Goal: Task Accomplishment & Management: Use online tool/utility

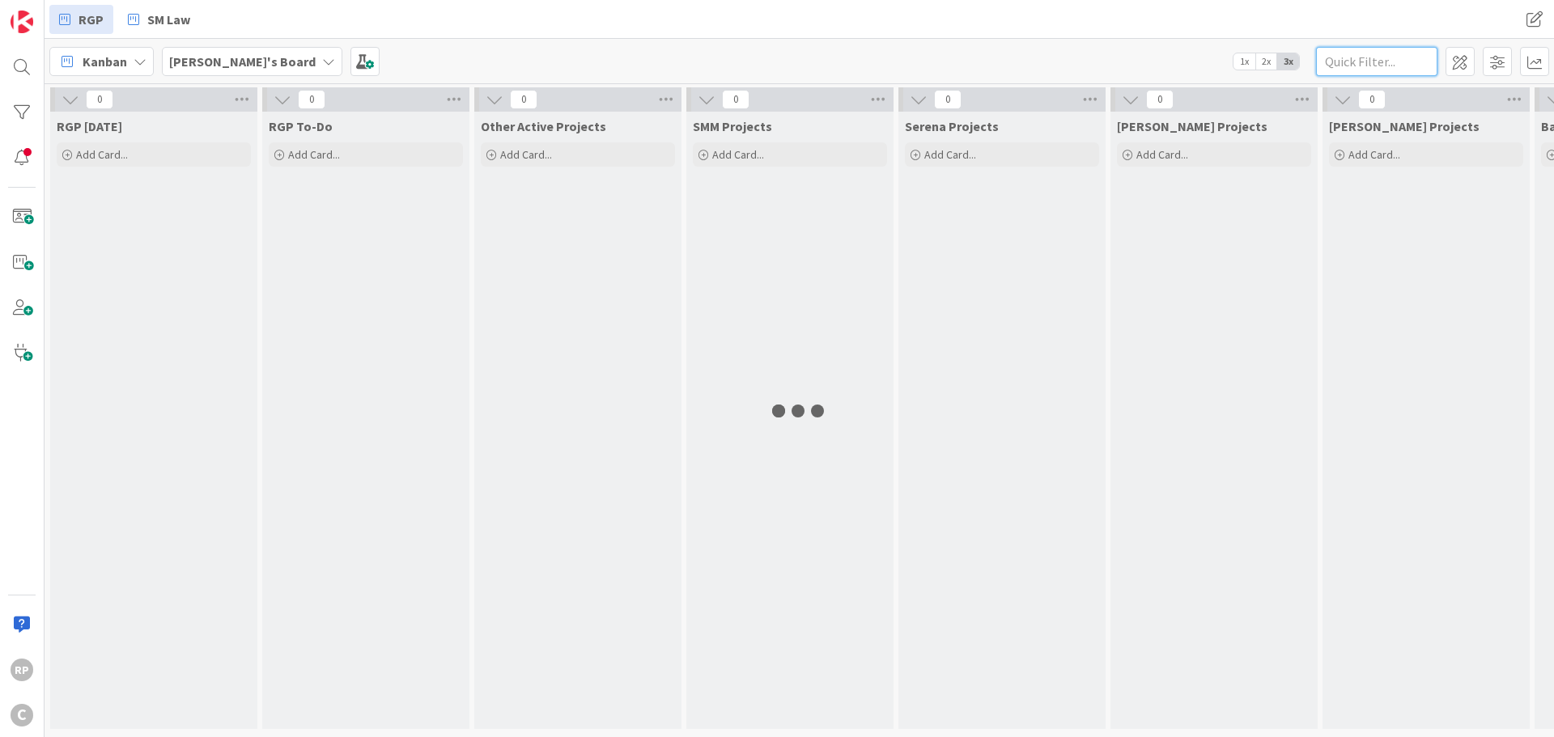
click at [1361, 61] on input "text" at bounding box center [1376, 61] width 121 height 29
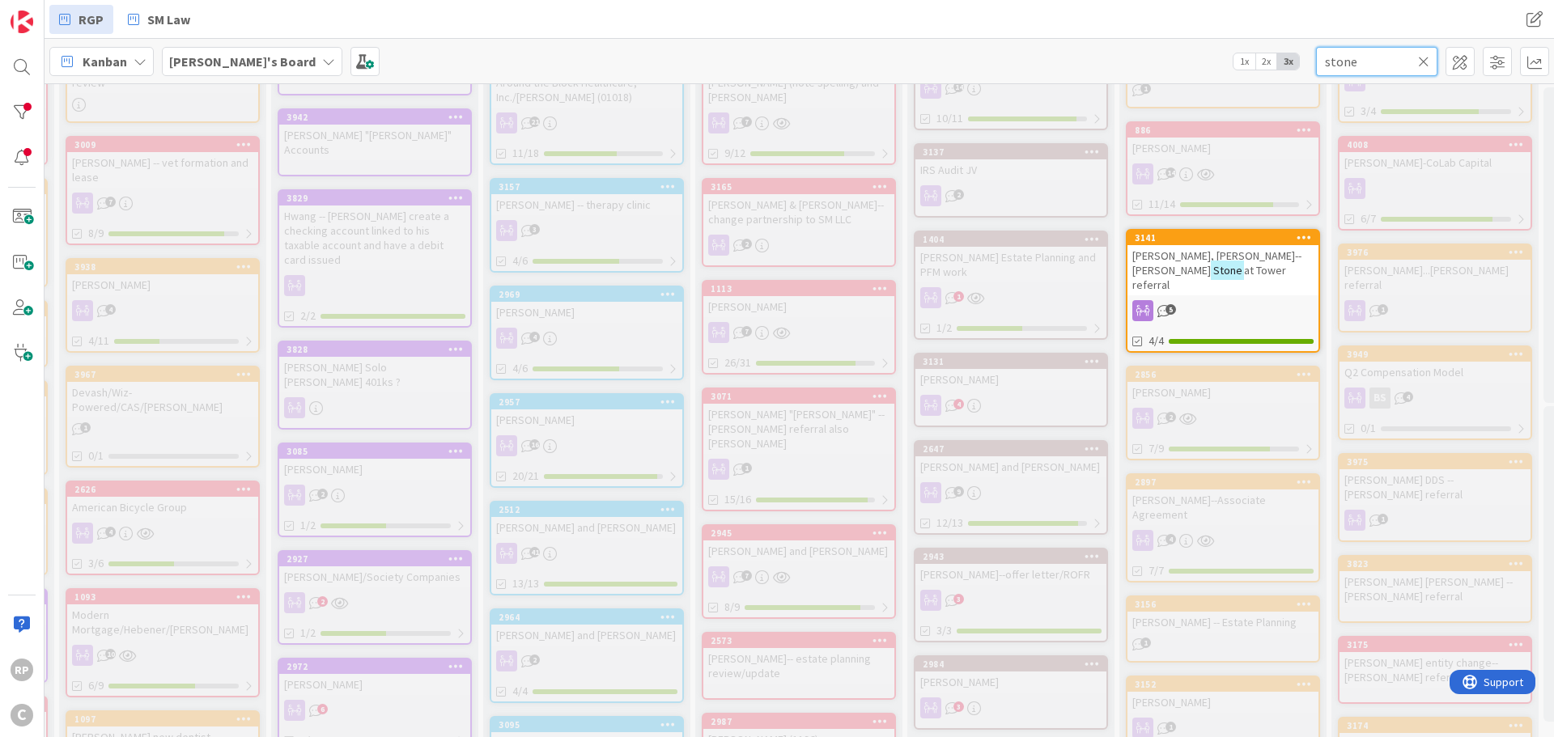
scroll to position [0, 415]
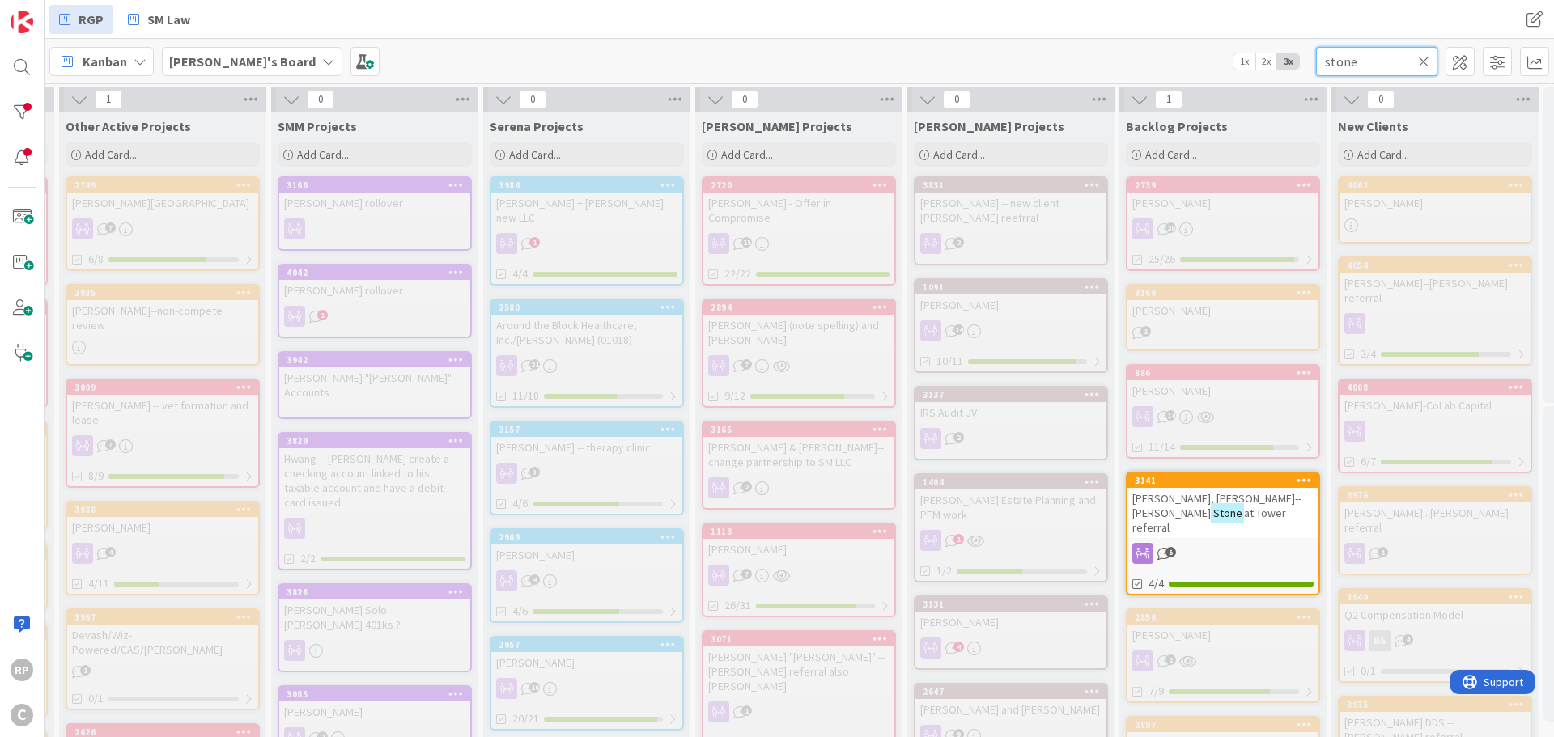
drag, startPoint x: 1371, startPoint y: 56, endPoint x: 1283, endPoint y: 62, distance: 87.6
click at [1283, 62] on div "[PERSON_NAME]'s Board 1x 2x 3x stone" at bounding box center [799, 61] width 1509 height 45
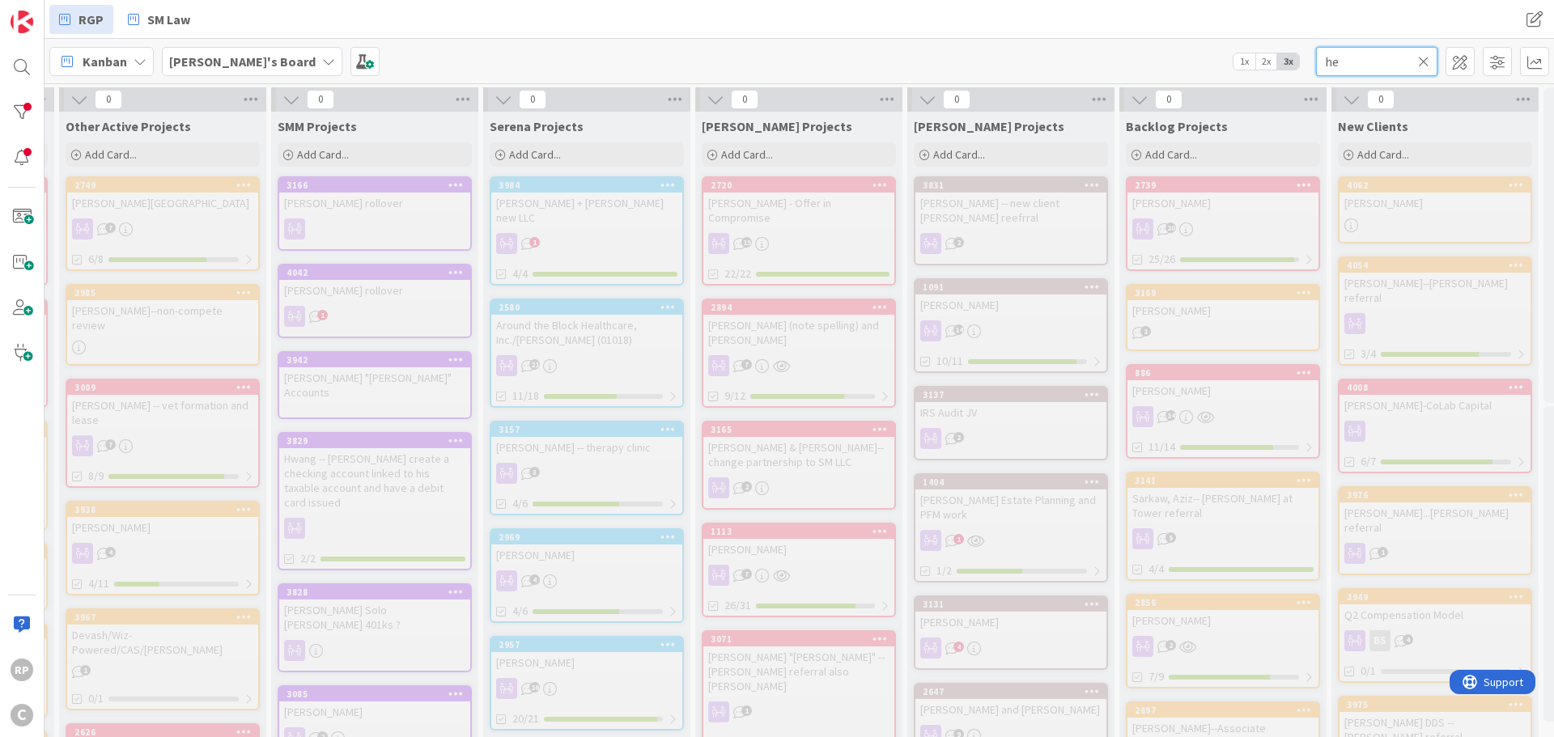
type input "h"
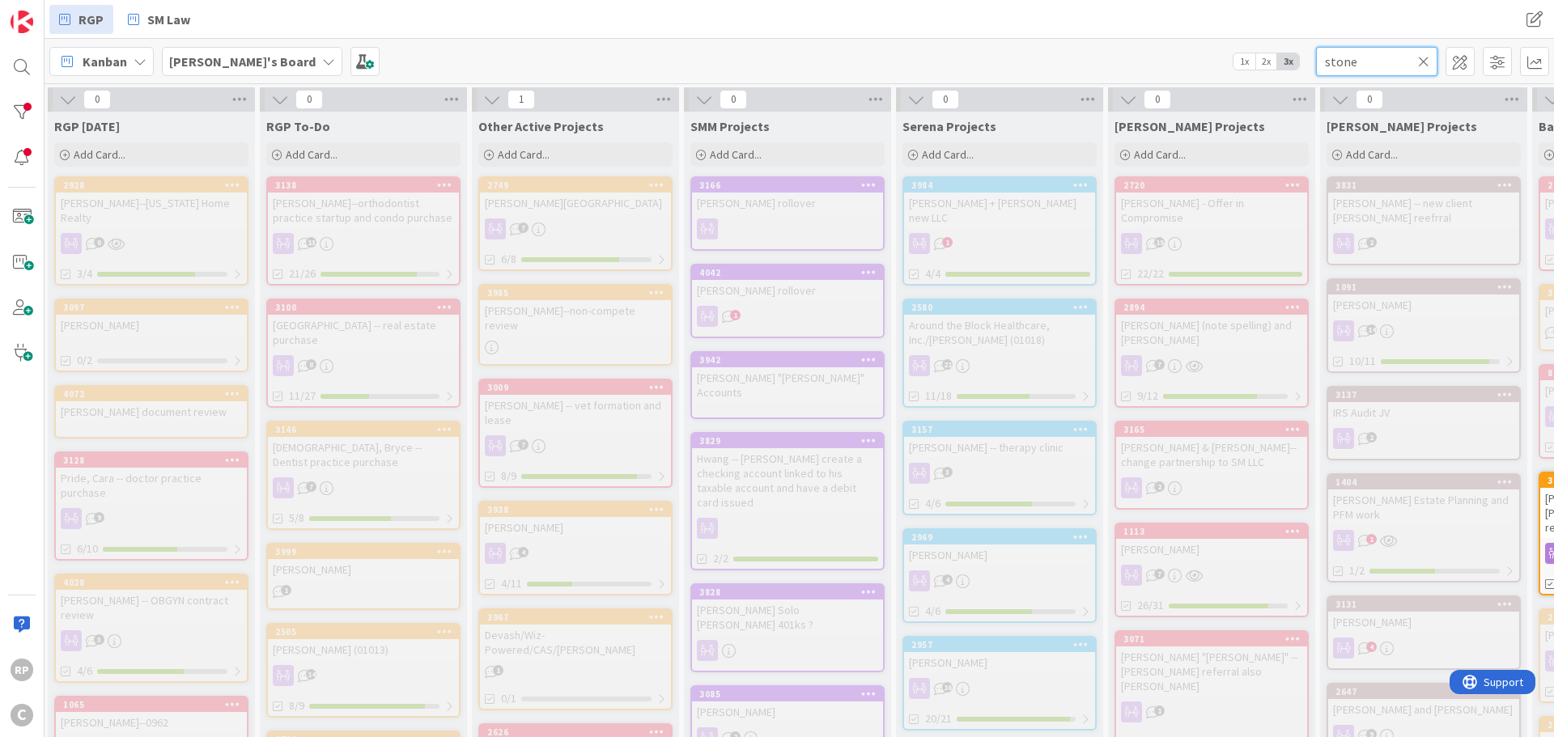
scroll to position [0, 0]
type input "stone"
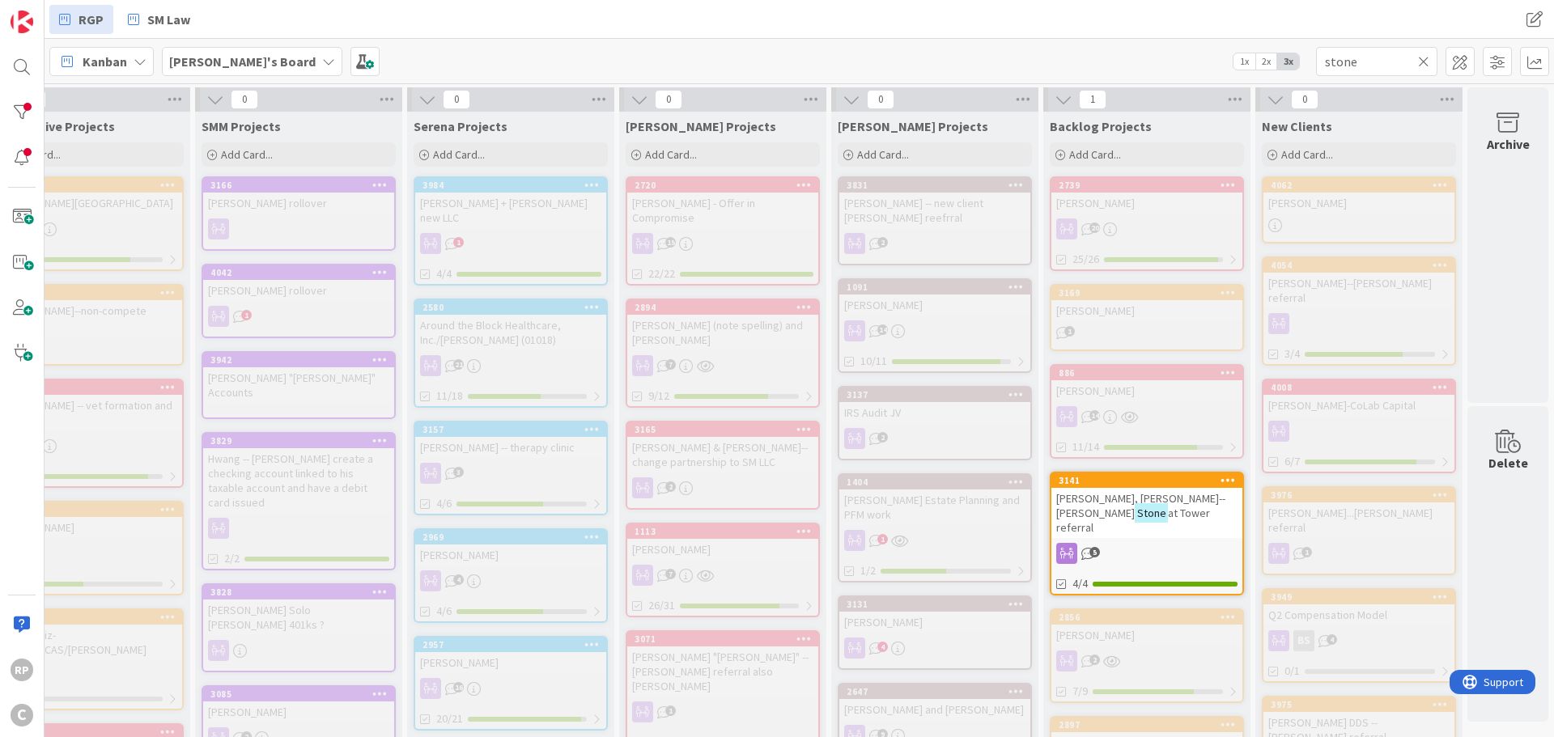
click at [1296, 150] on span "Add Card..." at bounding box center [1307, 154] width 52 height 15
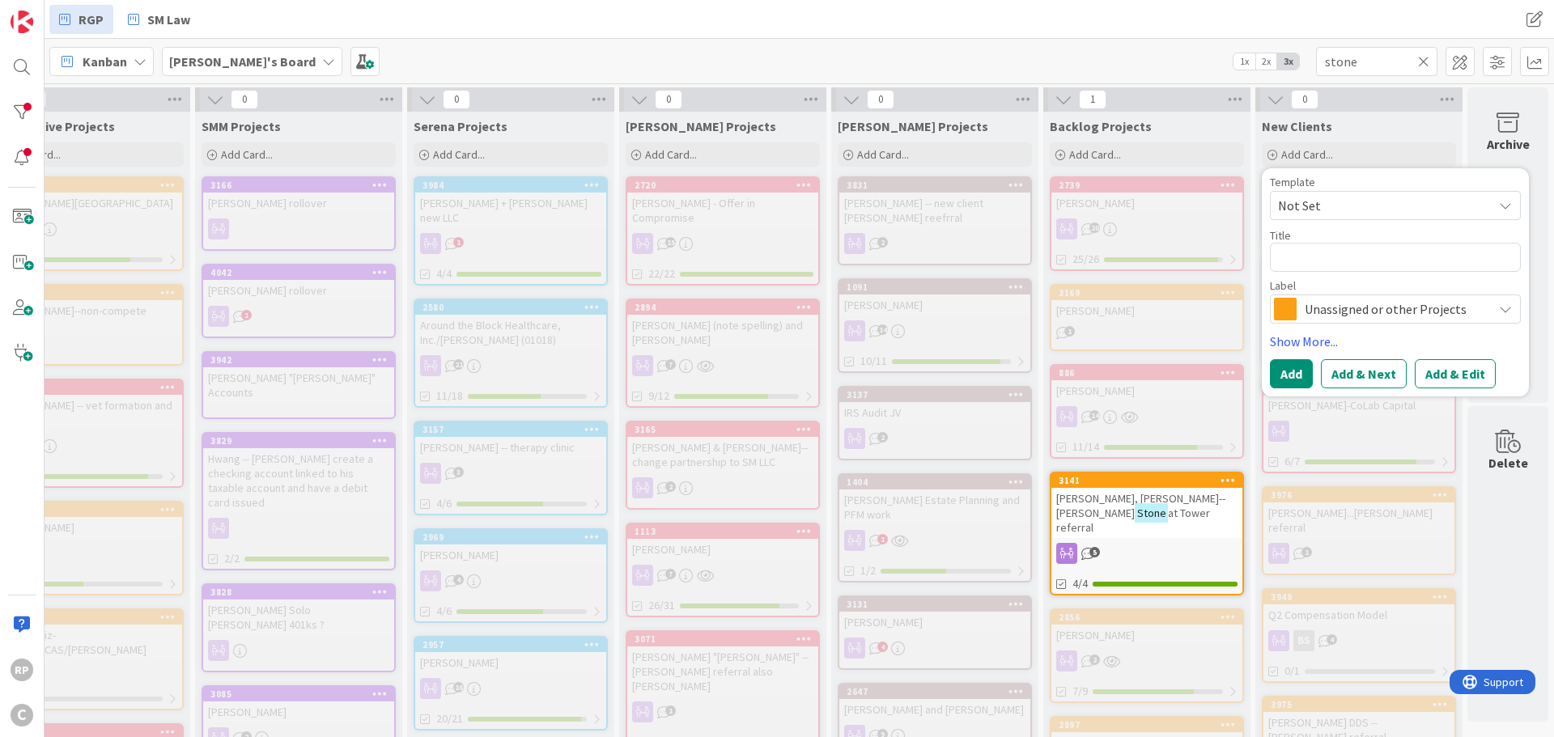
type textarea "x"
type textarea "S"
type textarea "x"
type textarea "St"
type textarea "x"
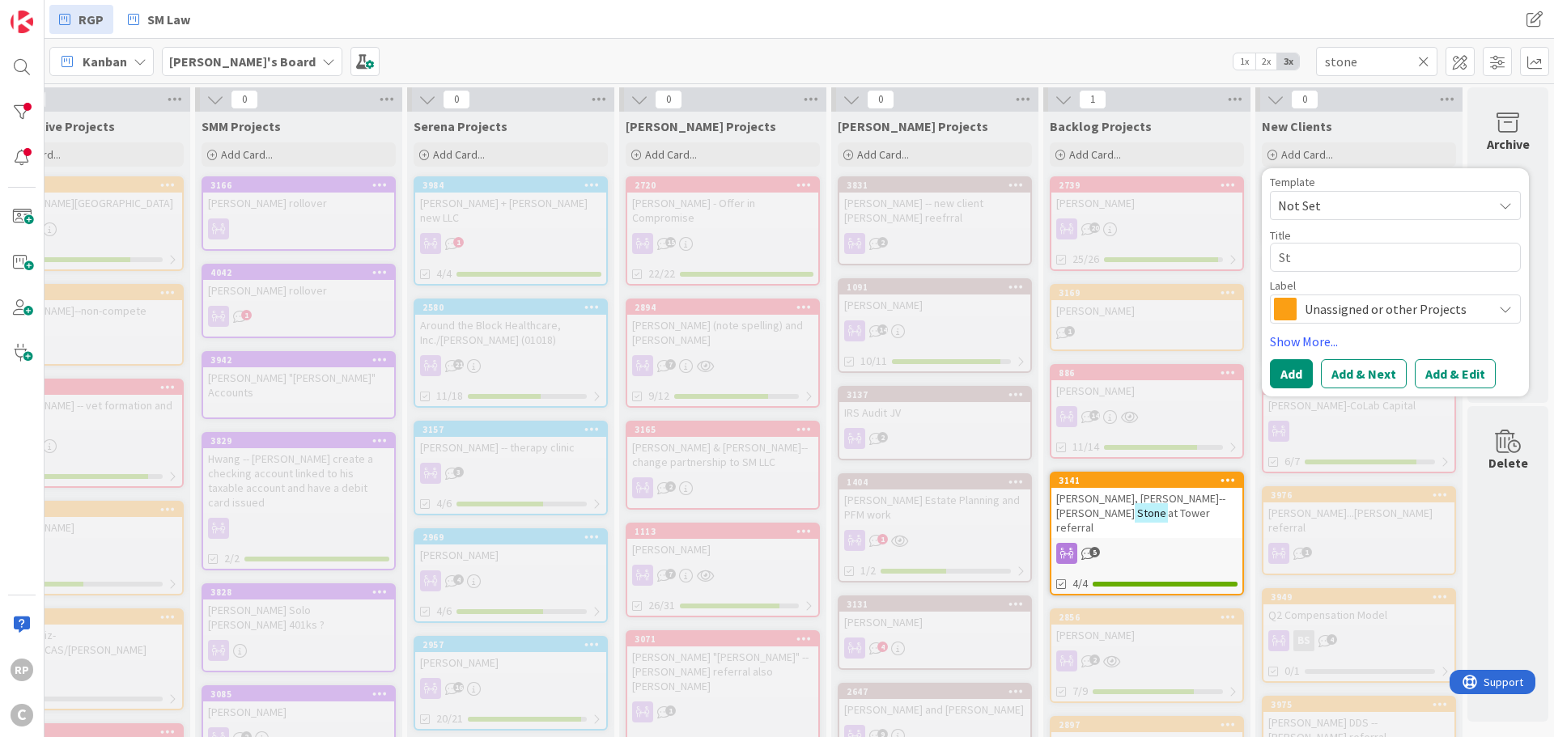
type textarea "Sto"
type textarea "x"
type textarea "Ston"
type textarea "x"
type textarea "Stone"
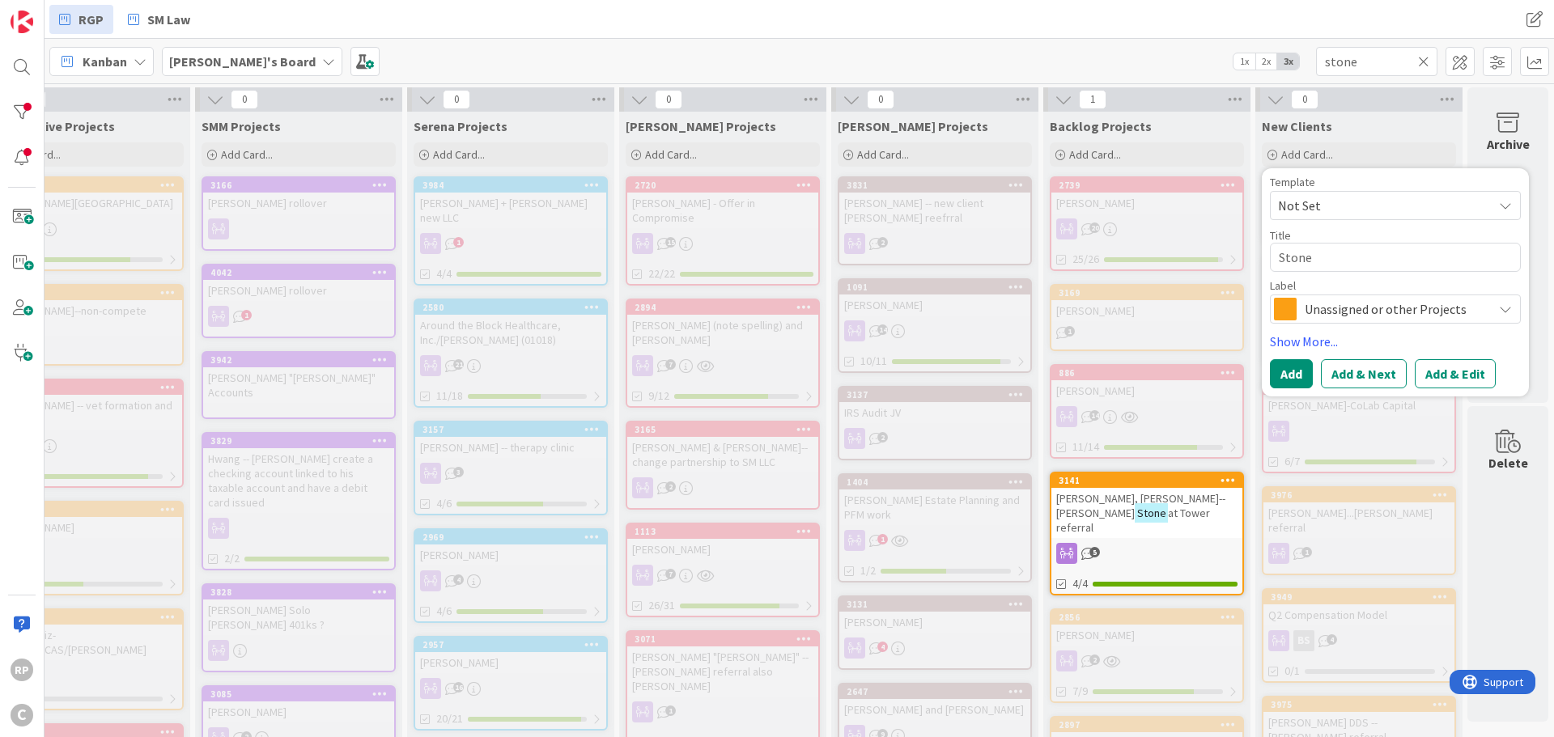
type textarea "x"
type textarea "Stone,"
type textarea "x"
type textarea "Stone,"
type textarea "x"
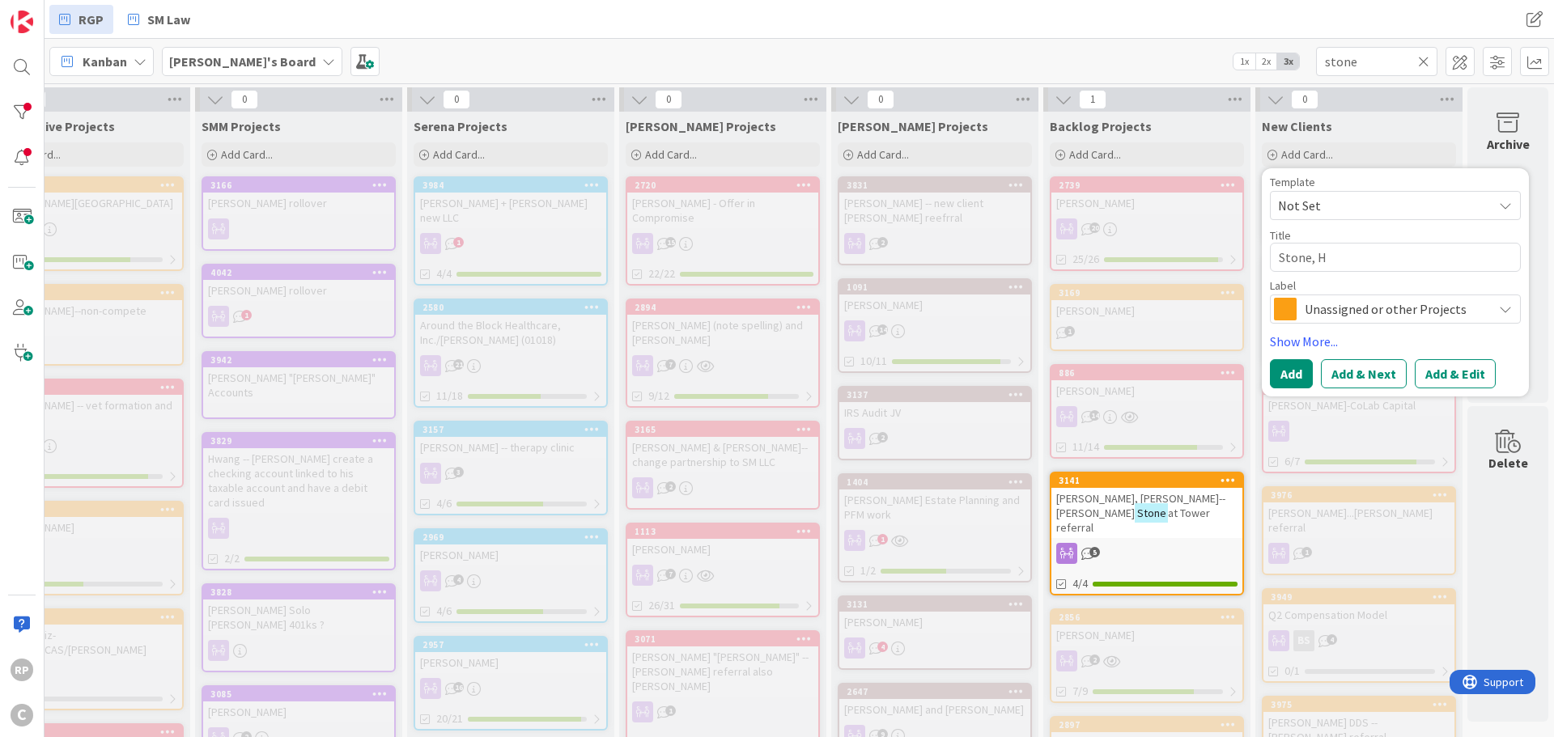
type textarea "Stone, He"
type textarea "x"
type textarea "Stone, Hele"
type textarea "x"
type textarea "[PERSON_NAME]"
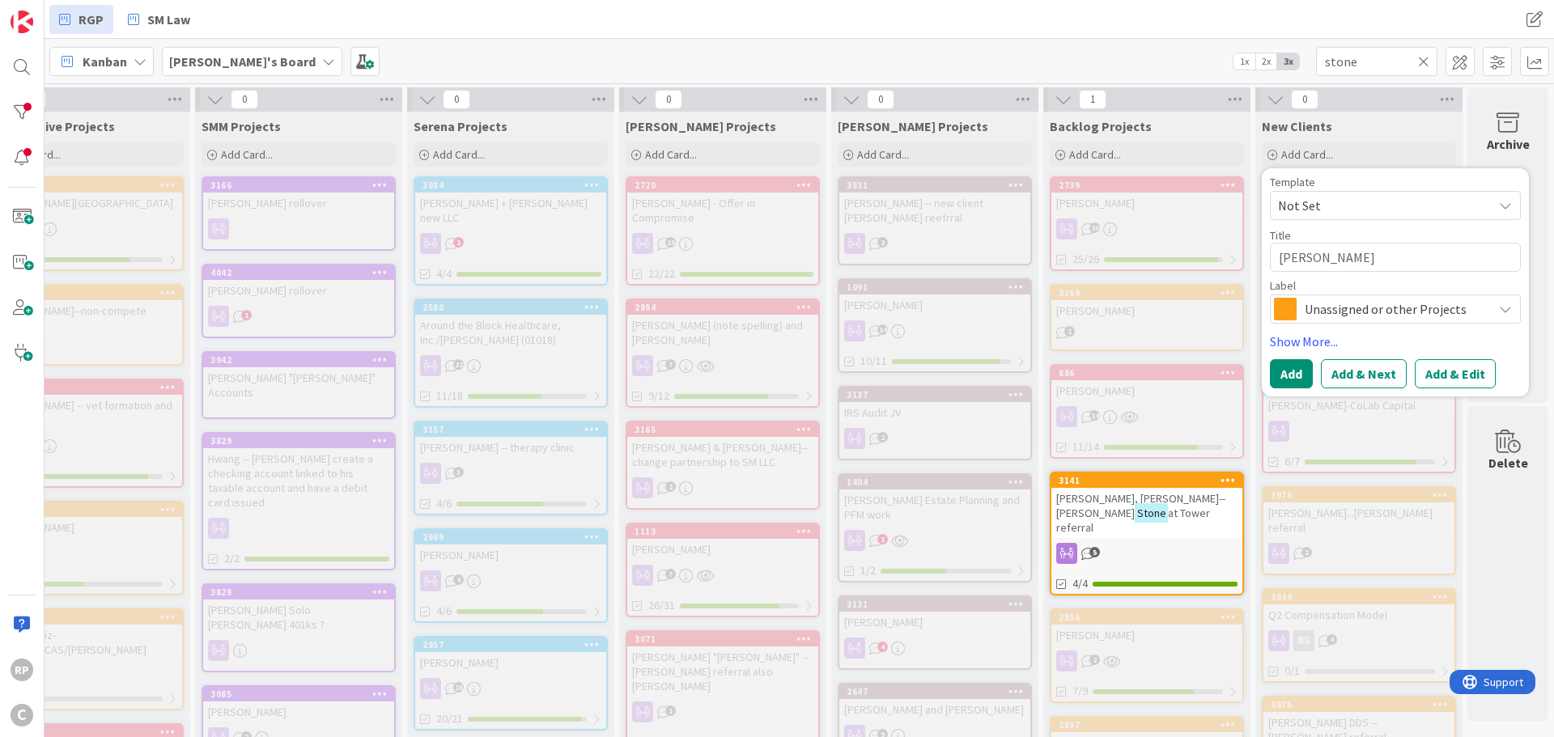
type textarea "x"
type textarea "[PERSON_NAME]"
type textarea "x"
type textarea "[PERSON_NAME]"
click at [1441, 369] on button "Add & Edit" at bounding box center [1454, 373] width 81 height 29
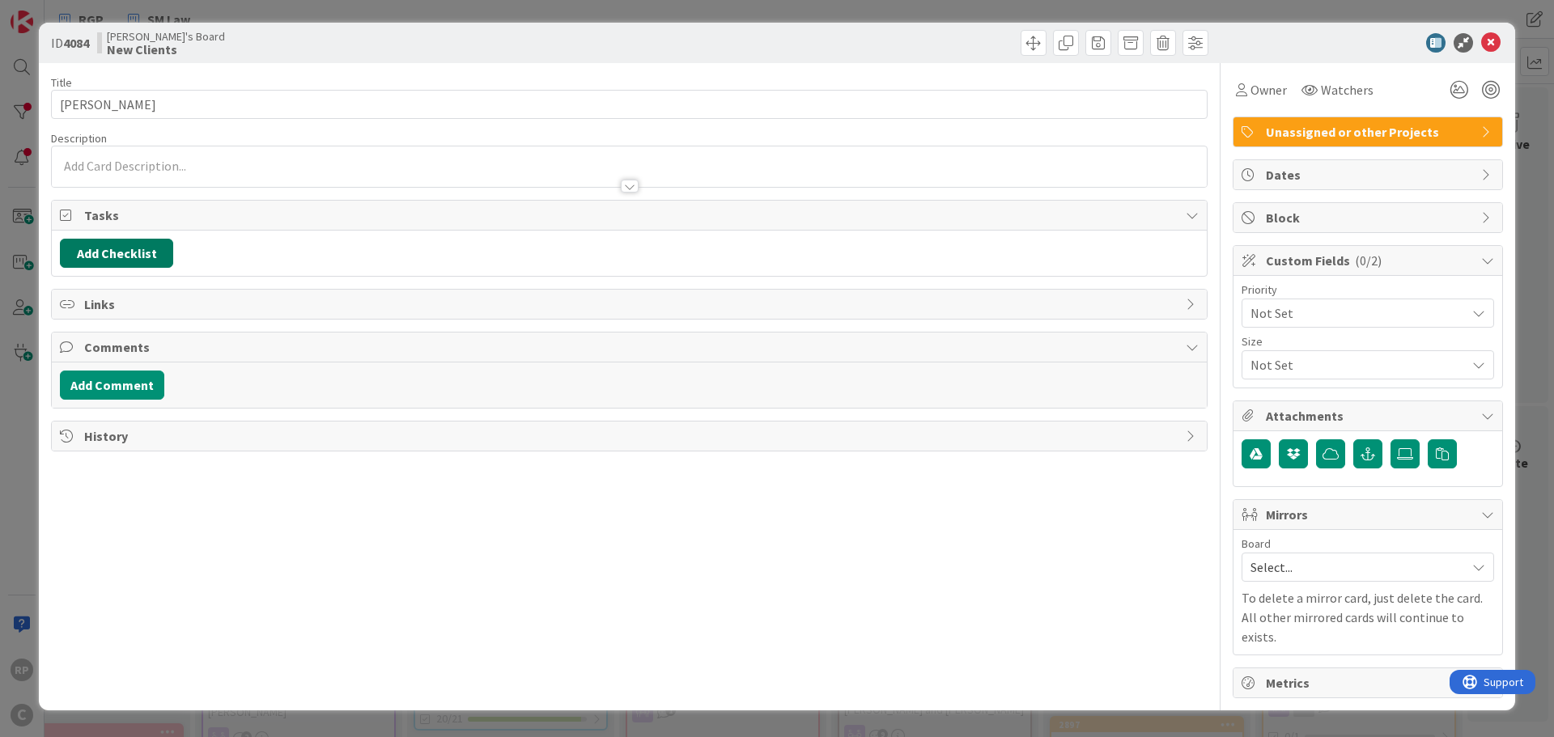
click at [125, 257] on button "Add Checklist" at bounding box center [116, 253] width 113 height 29
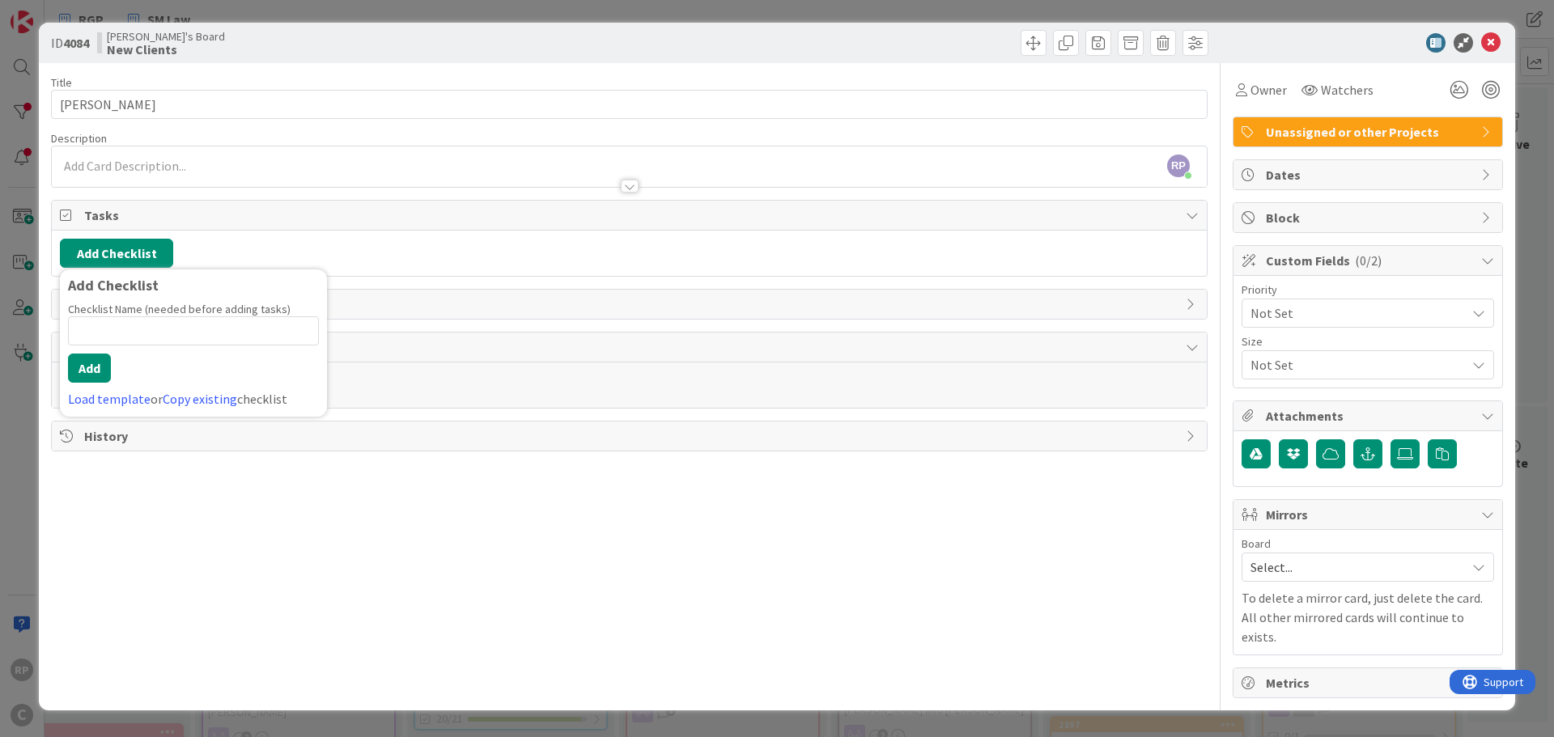
click at [94, 400] on link "Load template" at bounding box center [109, 399] width 83 height 16
click at [102, 327] on div "LLC Formation" at bounding box center [193, 317] width 267 height 29
click at [125, 405] on link "Load template" at bounding box center [109, 399] width 83 height 16
click at [132, 356] on div "New Client Checklist" at bounding box center [193, 347] width 267 height 29
click at [101, 377] on button "Add" at bounding box center [89, 368] width 43 height 29
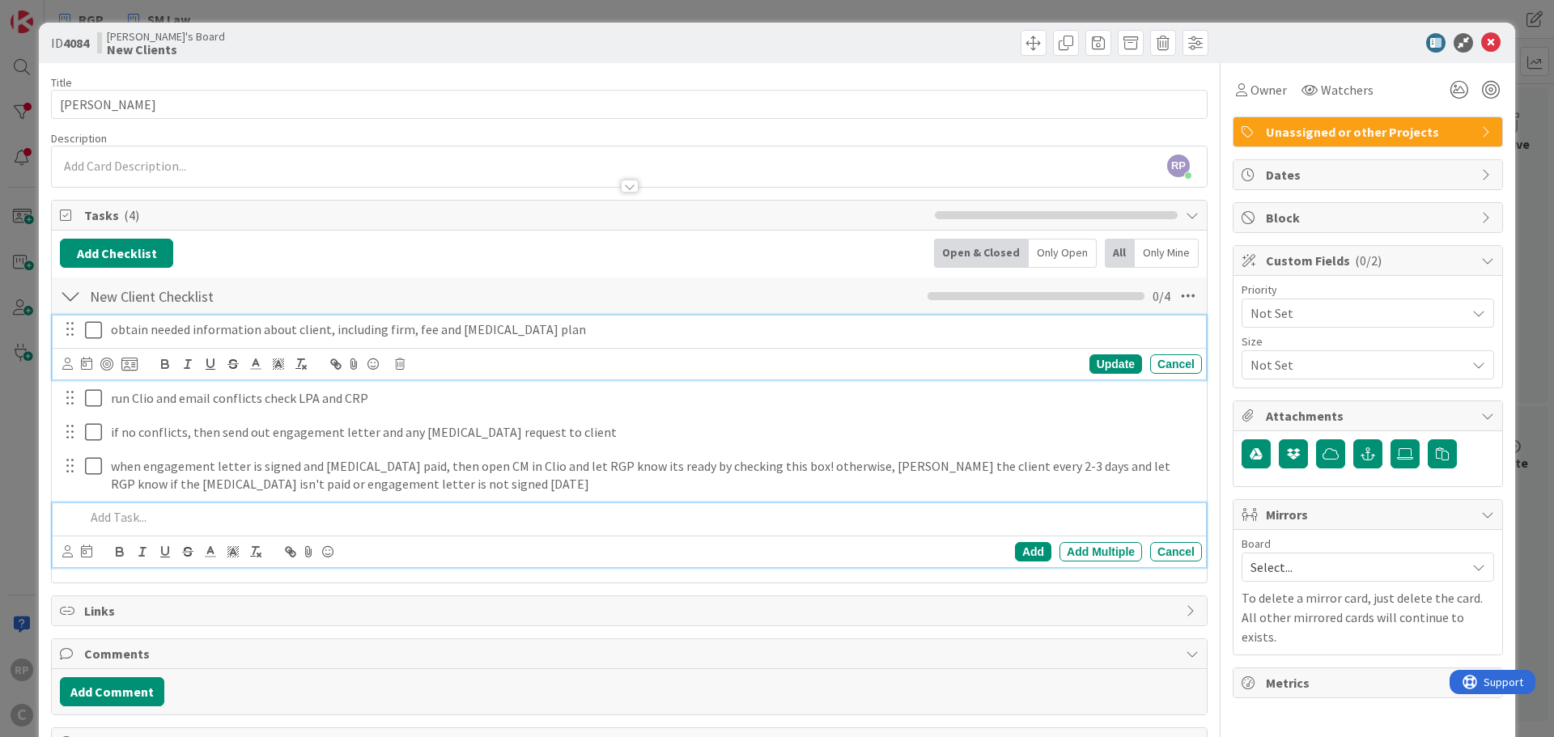
click at [93, 324] on icon at bounding box center [97, 329] width 24 height 19
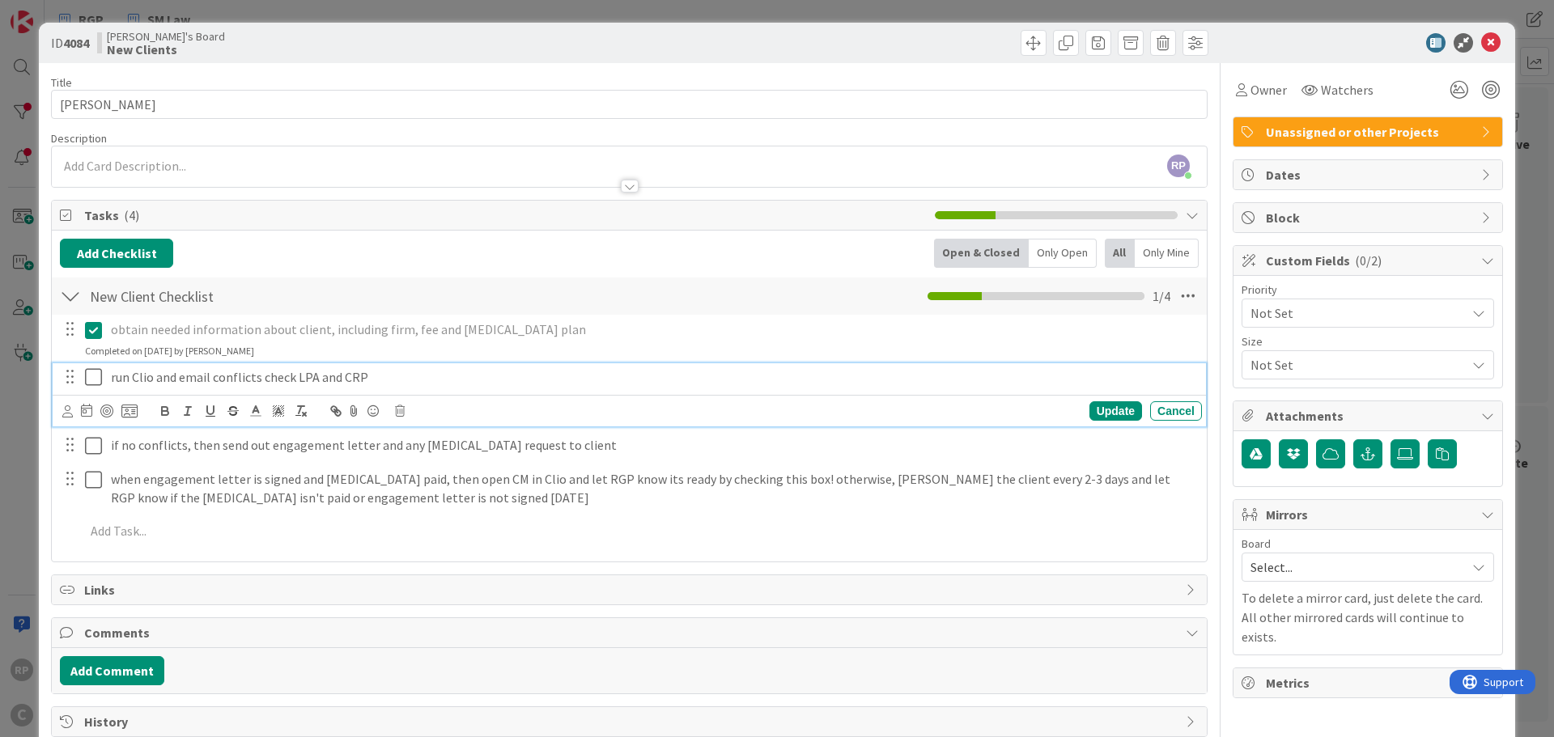
click at [91, 376] on icon at bounding box center [97, 376] width 24 height 19
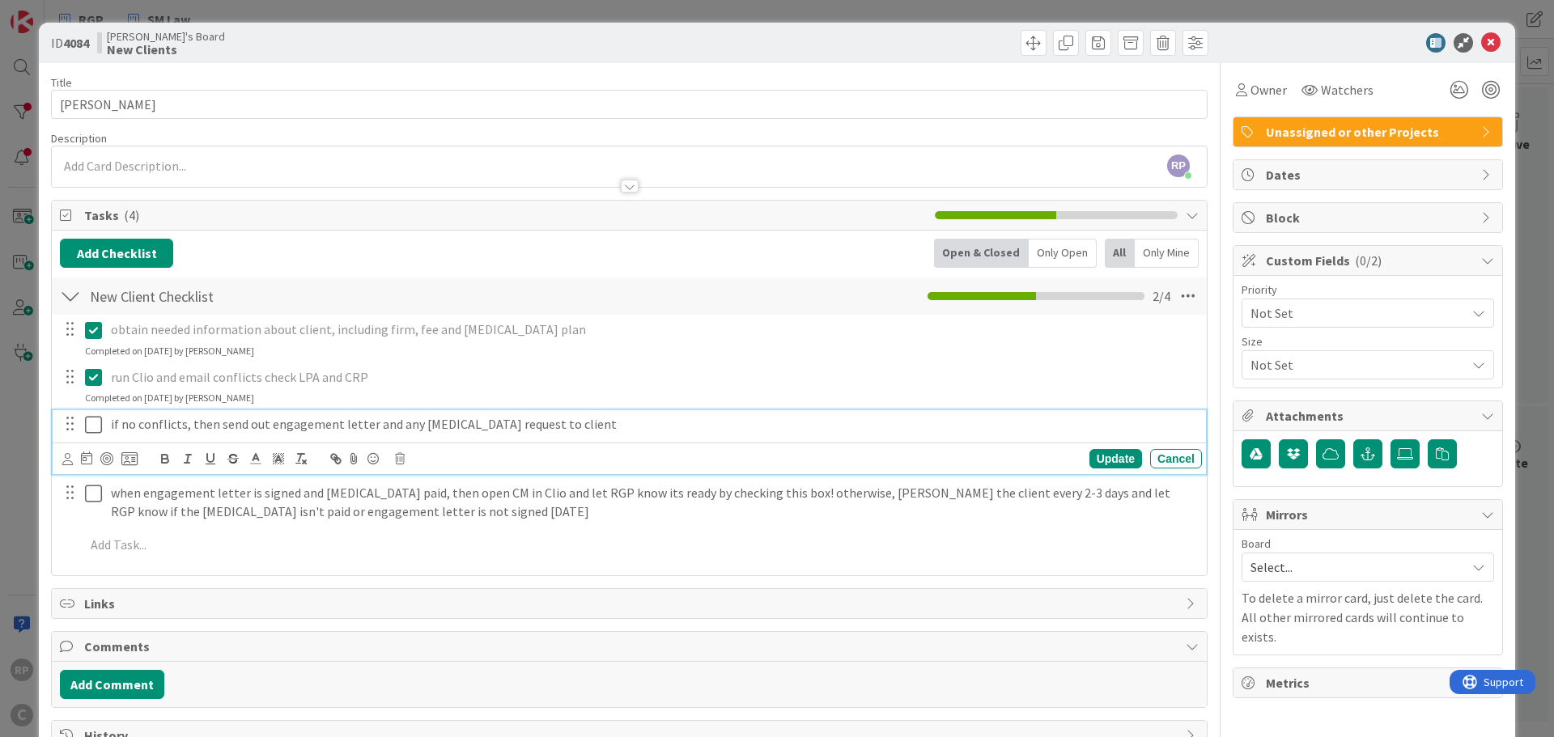
click at [170, 429] on p "if no conflicts, then send out engagement letter and any [MEDICAL_DATA] request…" at bounding box center [653, 424] width 1084 height 19
click at [70, 459] on icon at bounding box center [67, 459] width 11 height 12
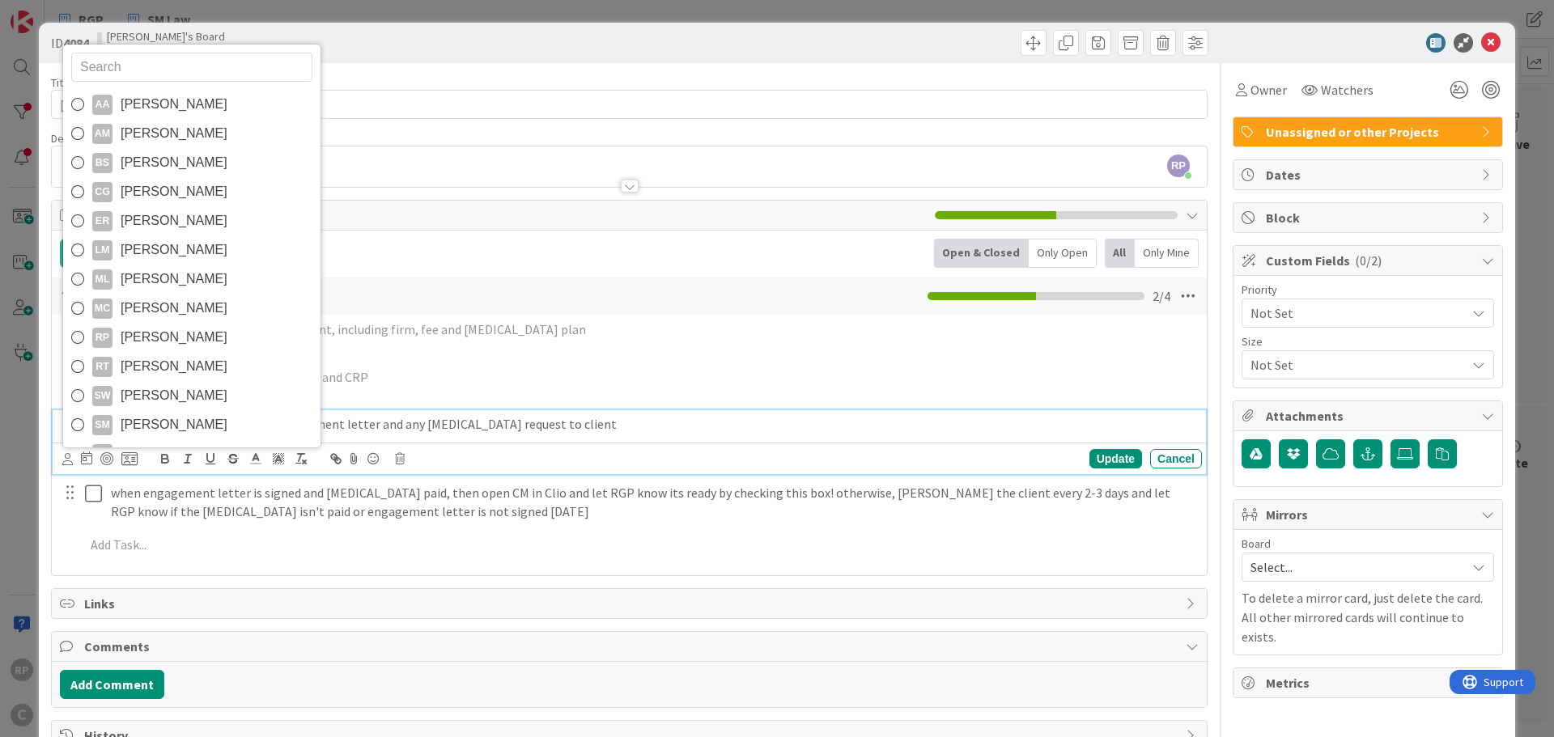
click at [147, 429] on span "[PERSON_NAME]" at bounding box center [174, 425] width 107 height 24
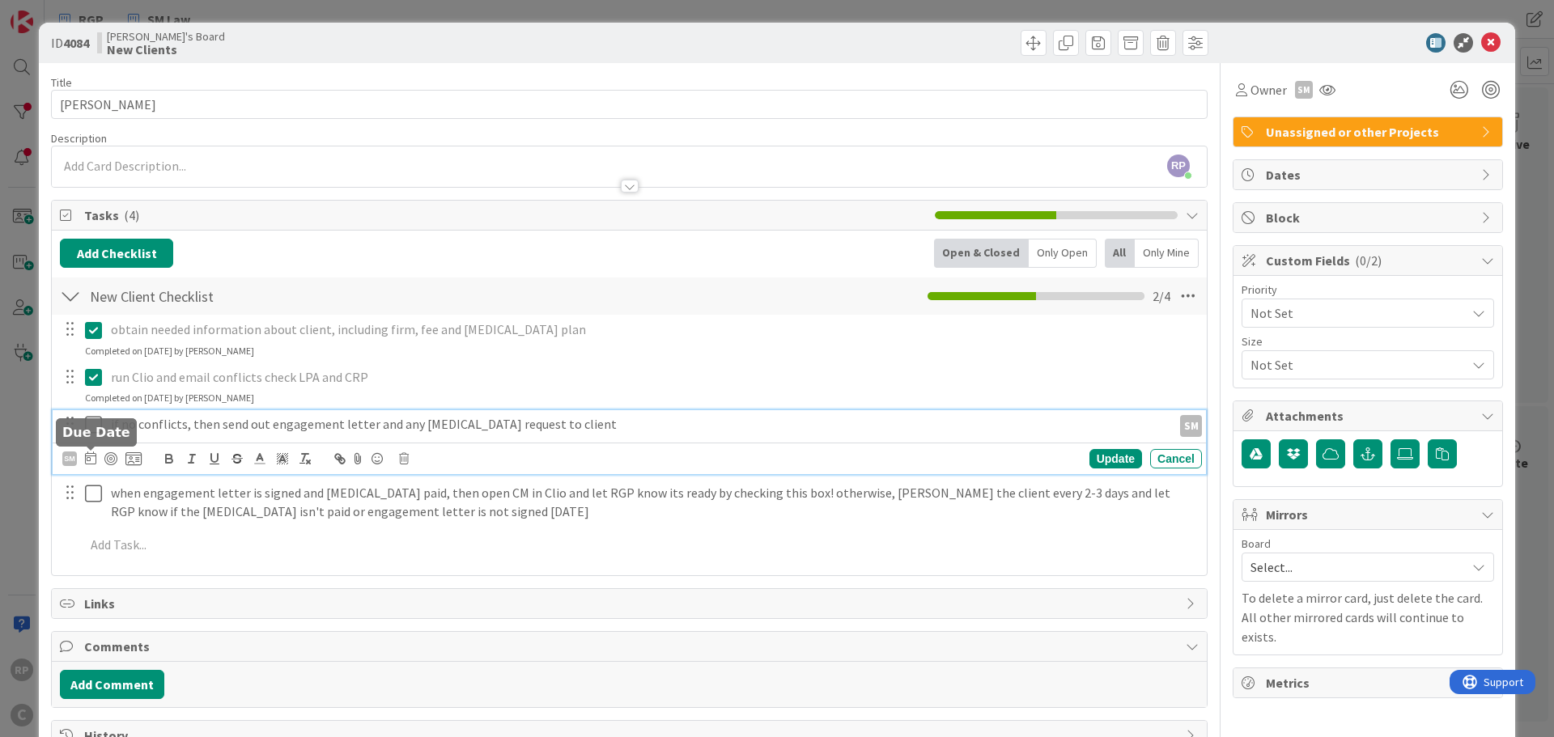
click at [87, 461] on icon at bounding box center [90, 457] width 11 height 13
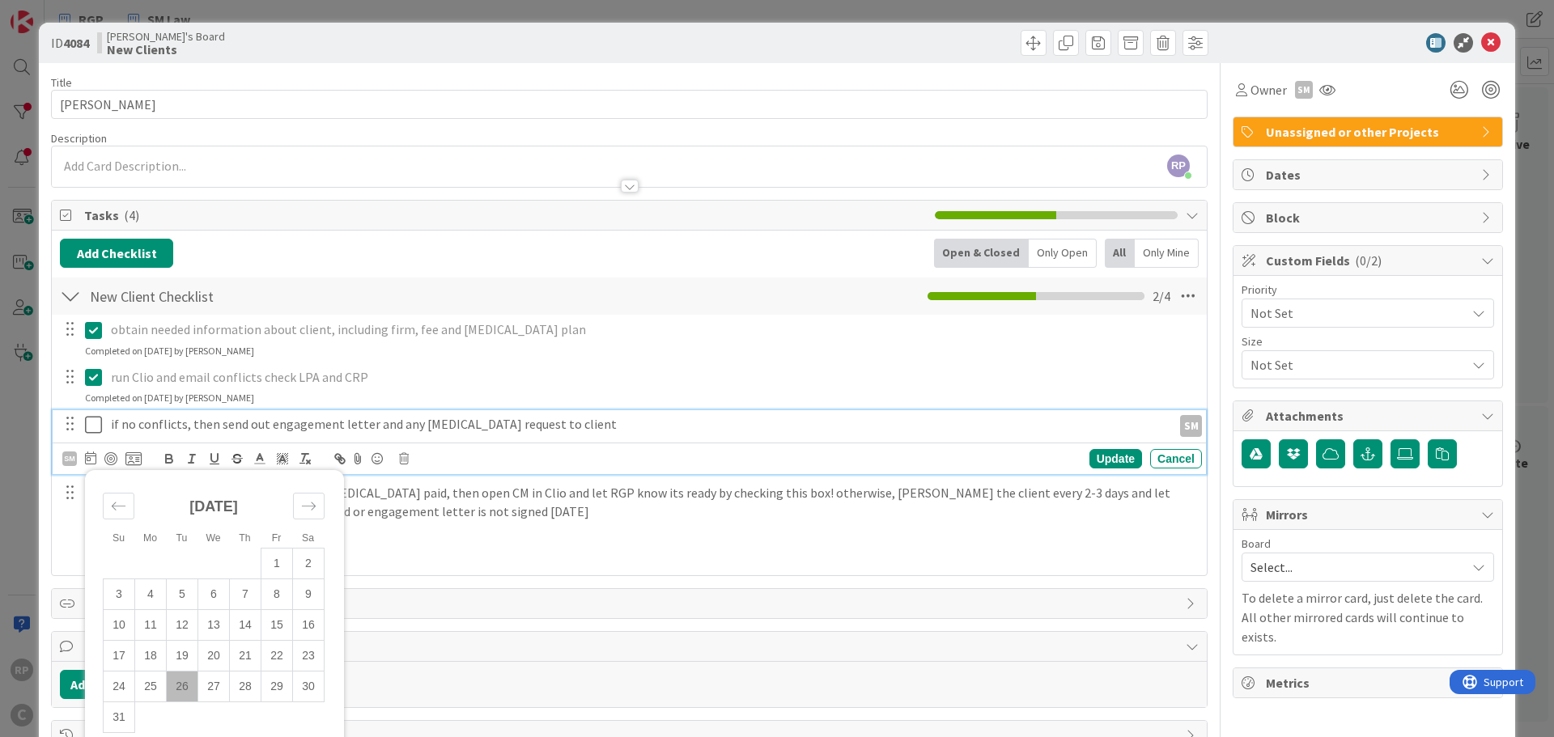
drag, startPoint x: 185, startPoint y: 689, endPoint x: 116, endPoint y: 566, distance: 140.6
click at [184, 689] on td "26" at bounding box center [183, 687] width 32 height 31
type input "[DATE]"
click at [1098, 451] on div "Update" at bounding box center [1115, 458] width 53 height 19
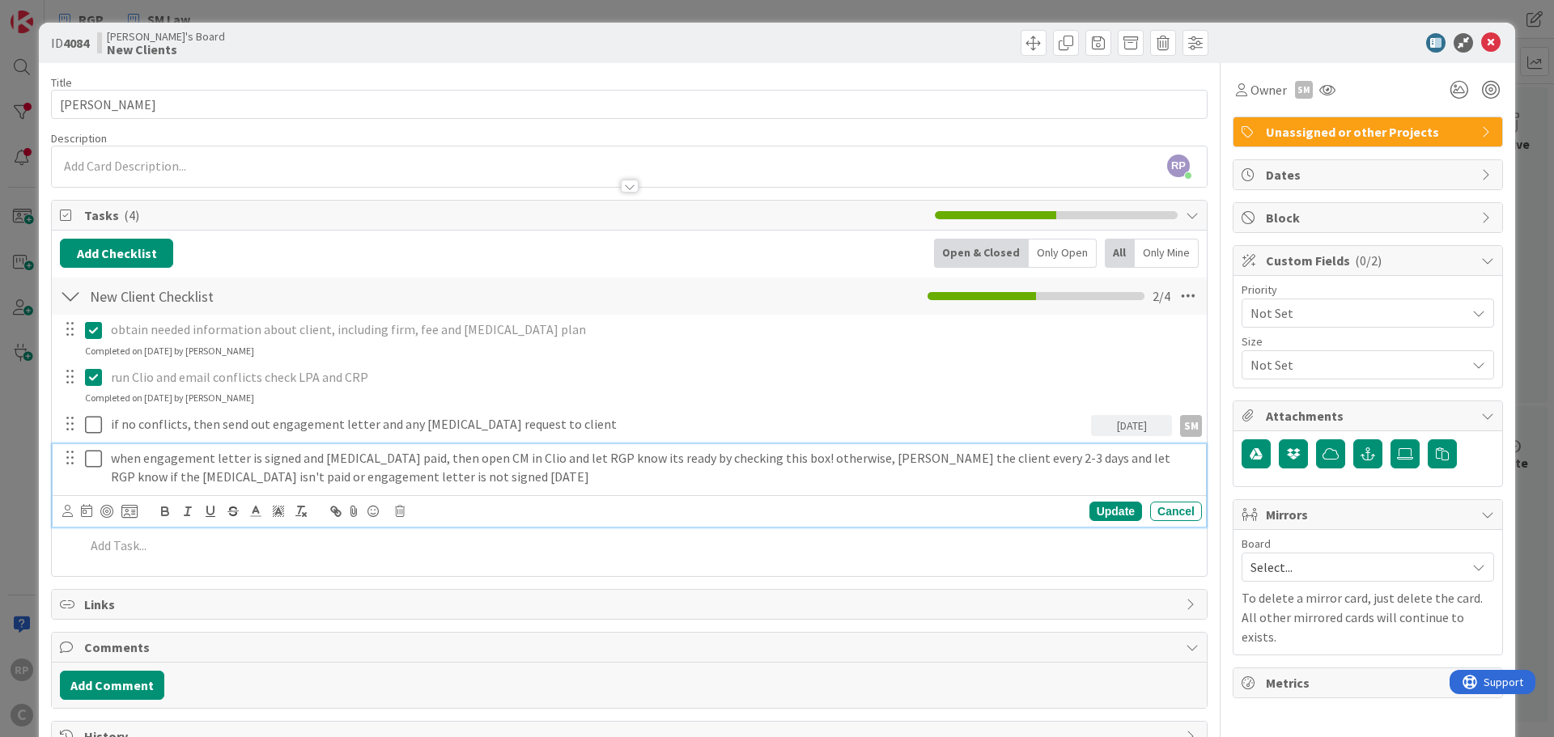
click at [140, 464] on p "when engagement letter is signed and [MEDICAL_DATA] paid, then open CM in Clio …" at bounding box center [653, 467] width 1084 height 36
click at [73, 516] on div at bounding box center [99, 511] width 75 height 19
click at [67, 515] on icon at bounding box center [67, 511] width 11 height 12
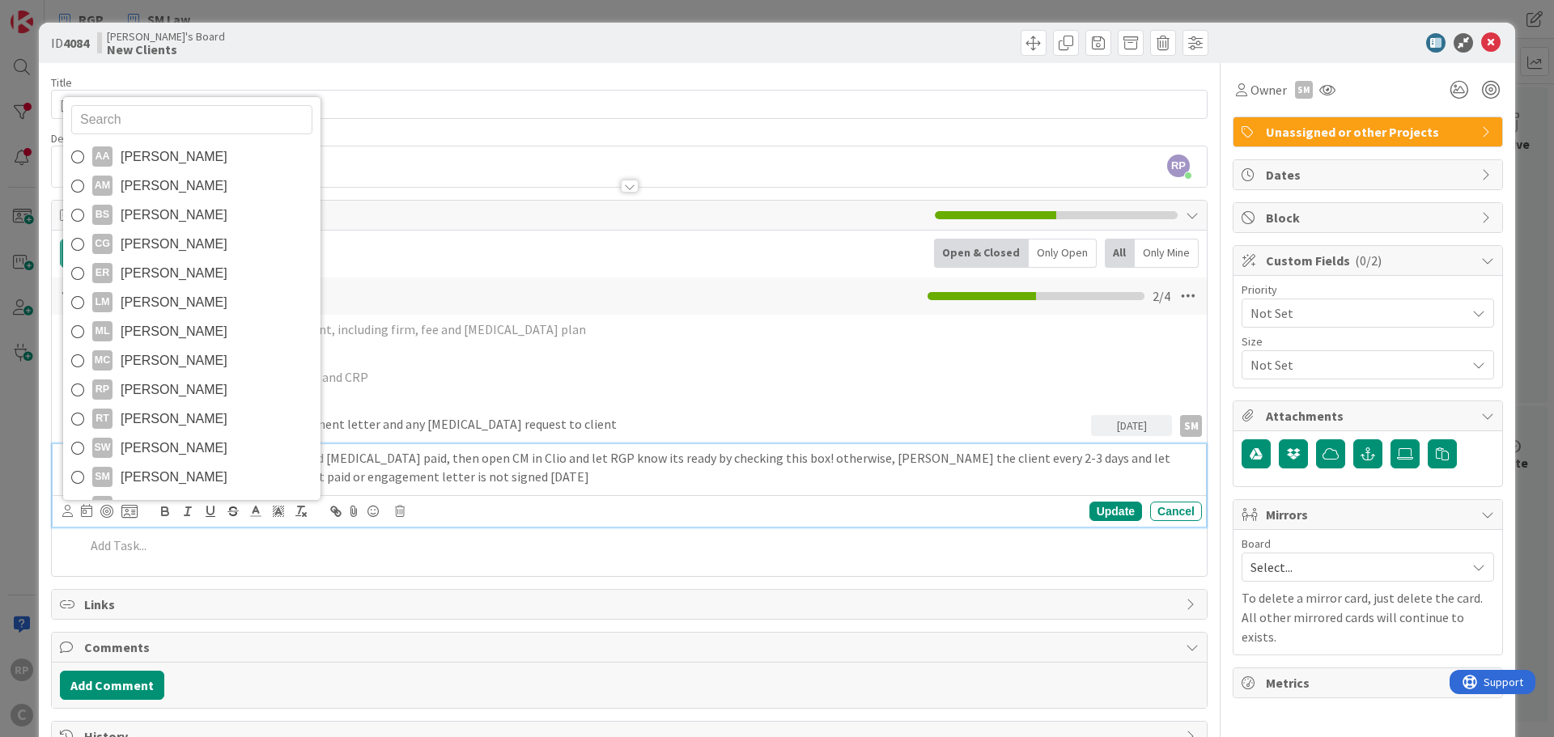
click at [156, 486] on span "[PERSON_NAME]" at bounding box center [174, 477] width 107 height 24
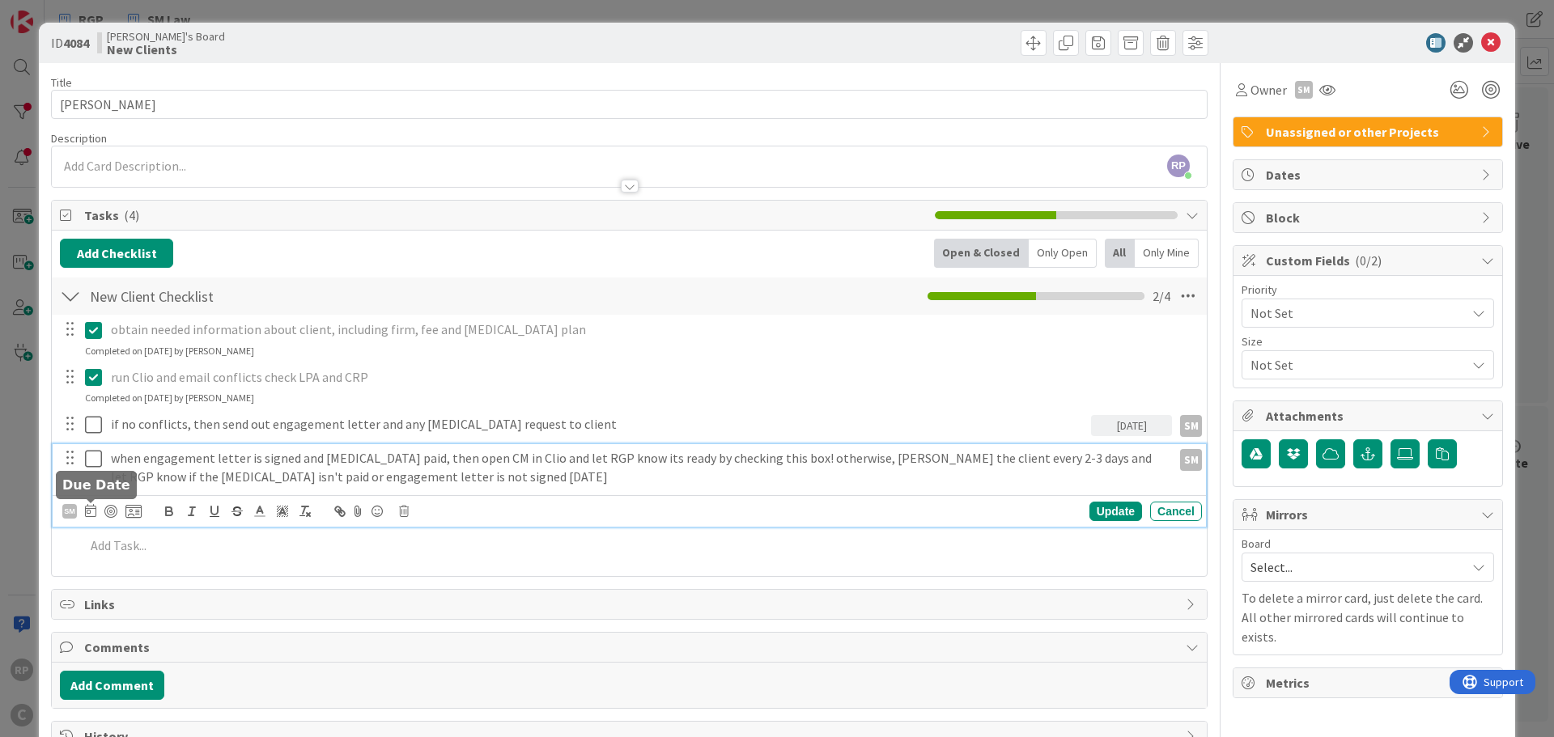
click at [91, 509] on icon at bounding box center [90, 510] width 11 height 13
drag, startPoint x: 186, startPoint y: 725, endPoint x: 201, endPoint y: 722, distance: 15.7
click at [187, 725] on td "26" at bounding box center [183, 738] width 32 height 31
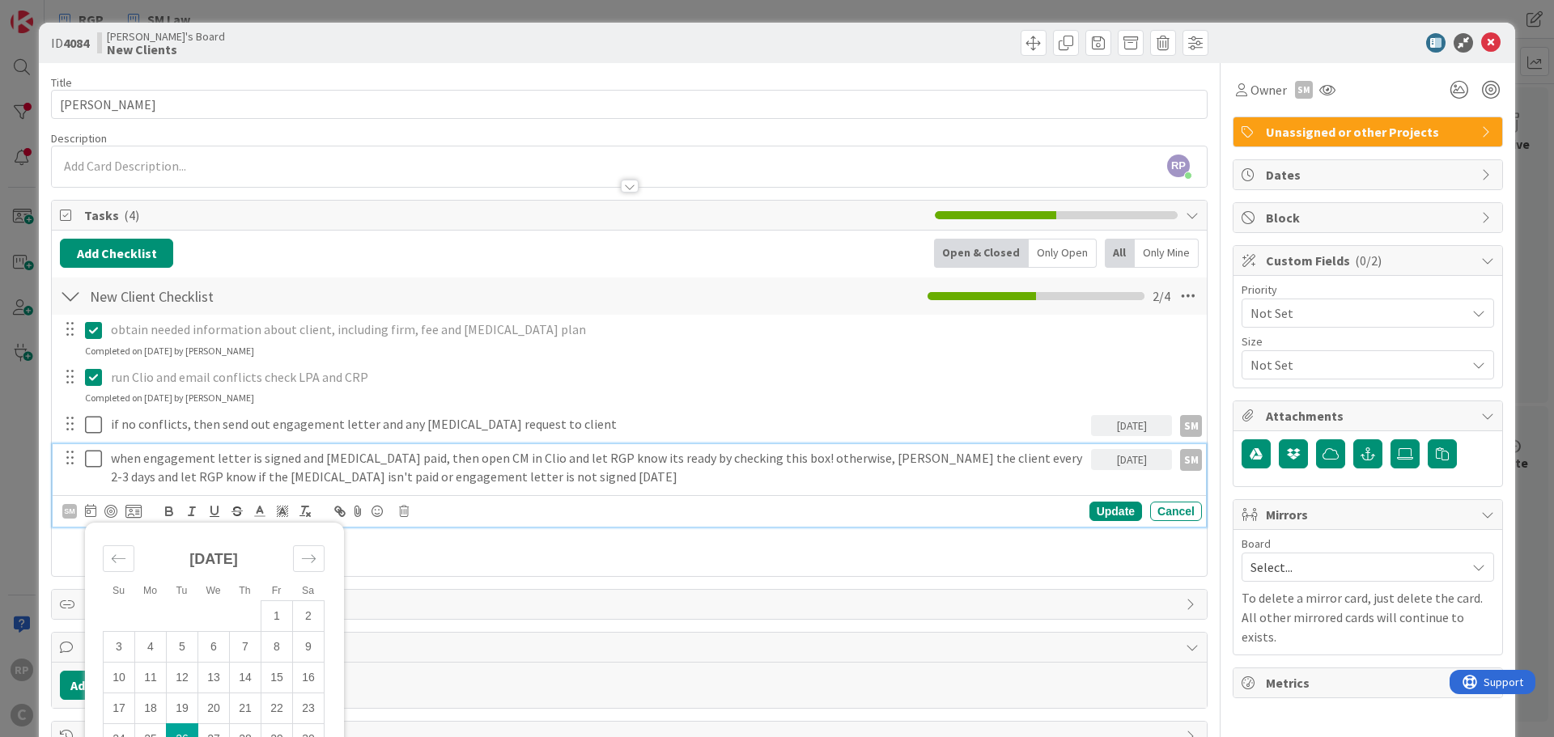
click at [214, 728] on td "27" at bounding box center [214, 738] width 32 height 31
type input "[DATE]"
click at [1089, 509] on div "Update" at bounding box center [1115, 511] width 53 height 19
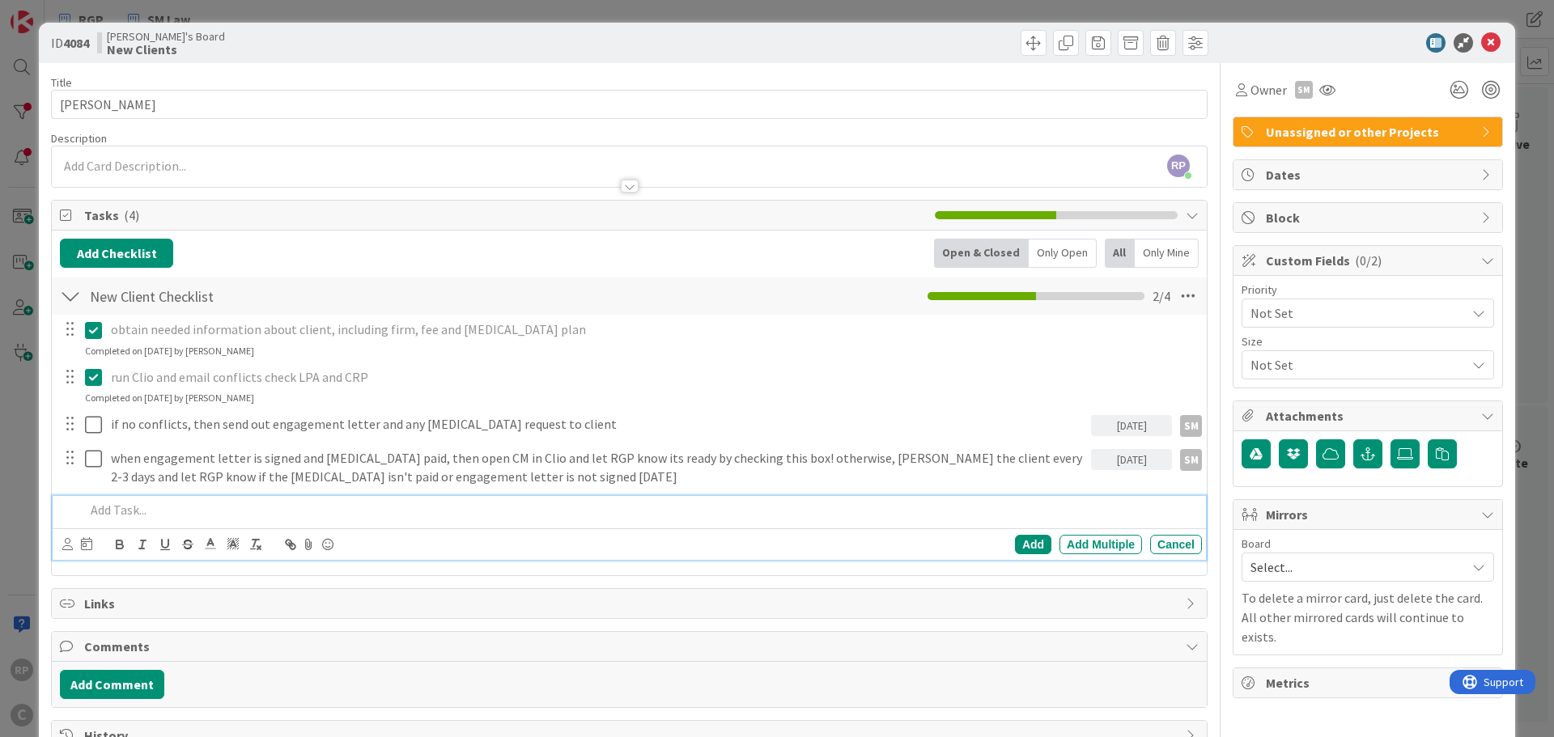
click at [146, 521] on div at bounding box center [639, 510] width 1123 height 28
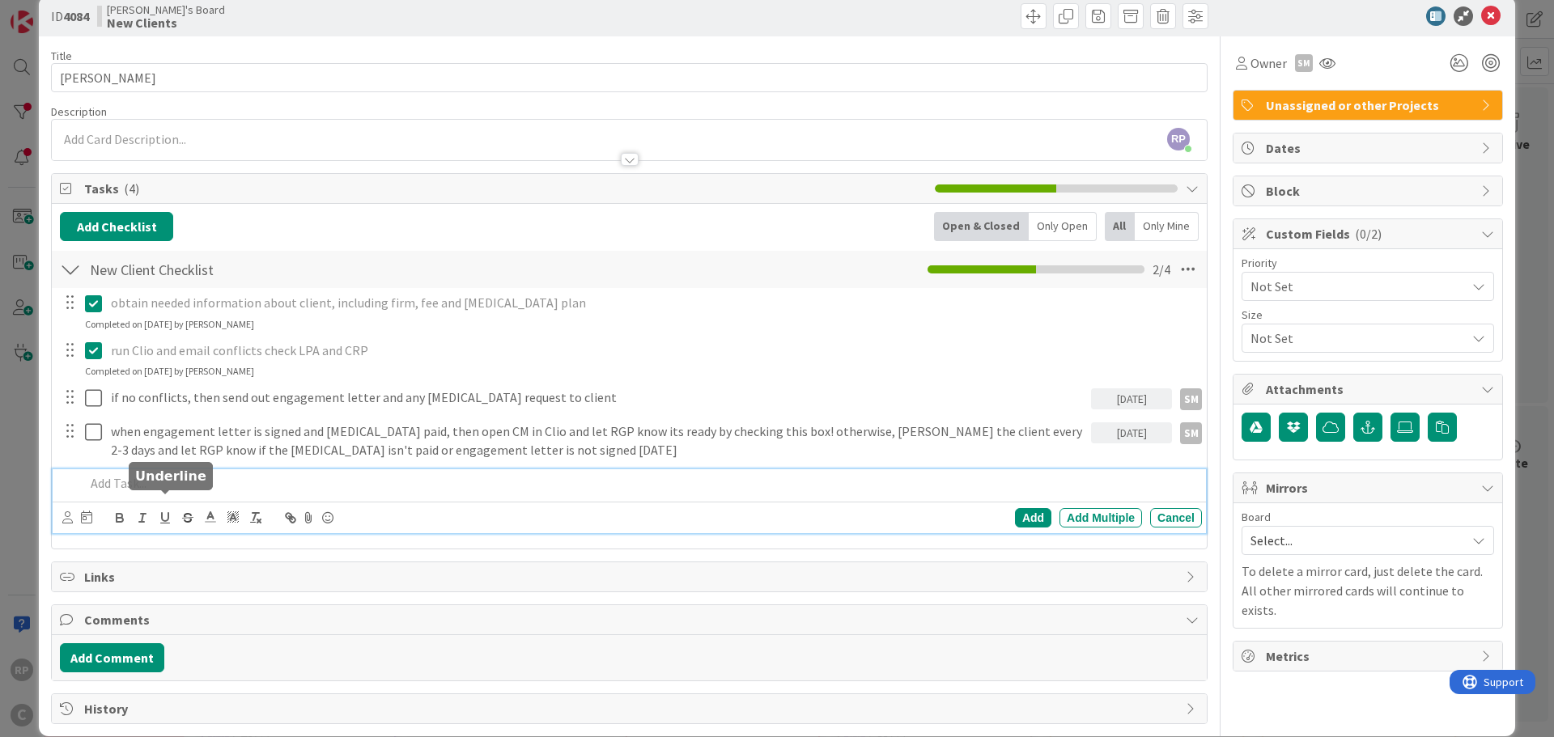
scroll to position [49, 0]
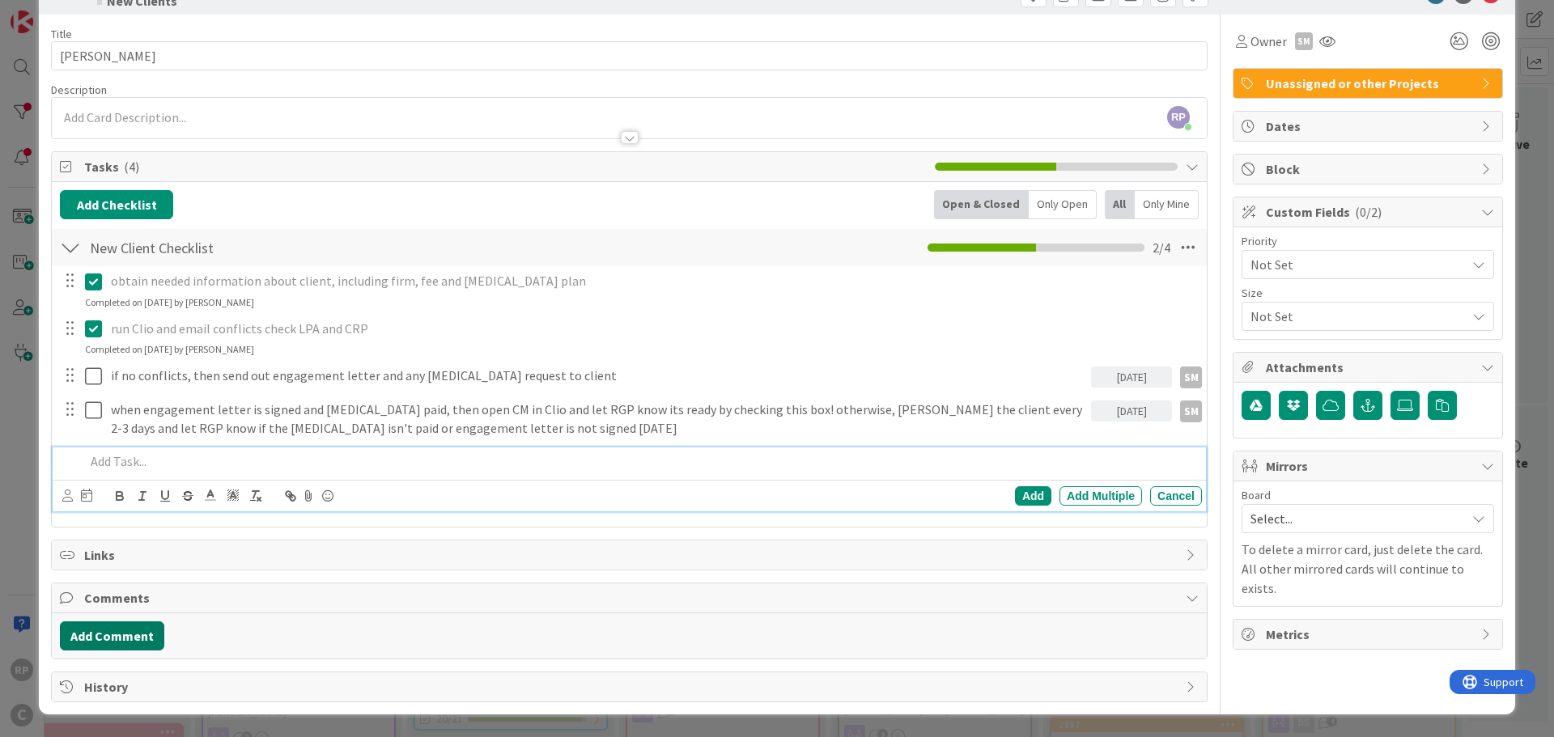
click at [112, 629] on button "Add Comment" at bounding box center [112, 635] width 104 height 29
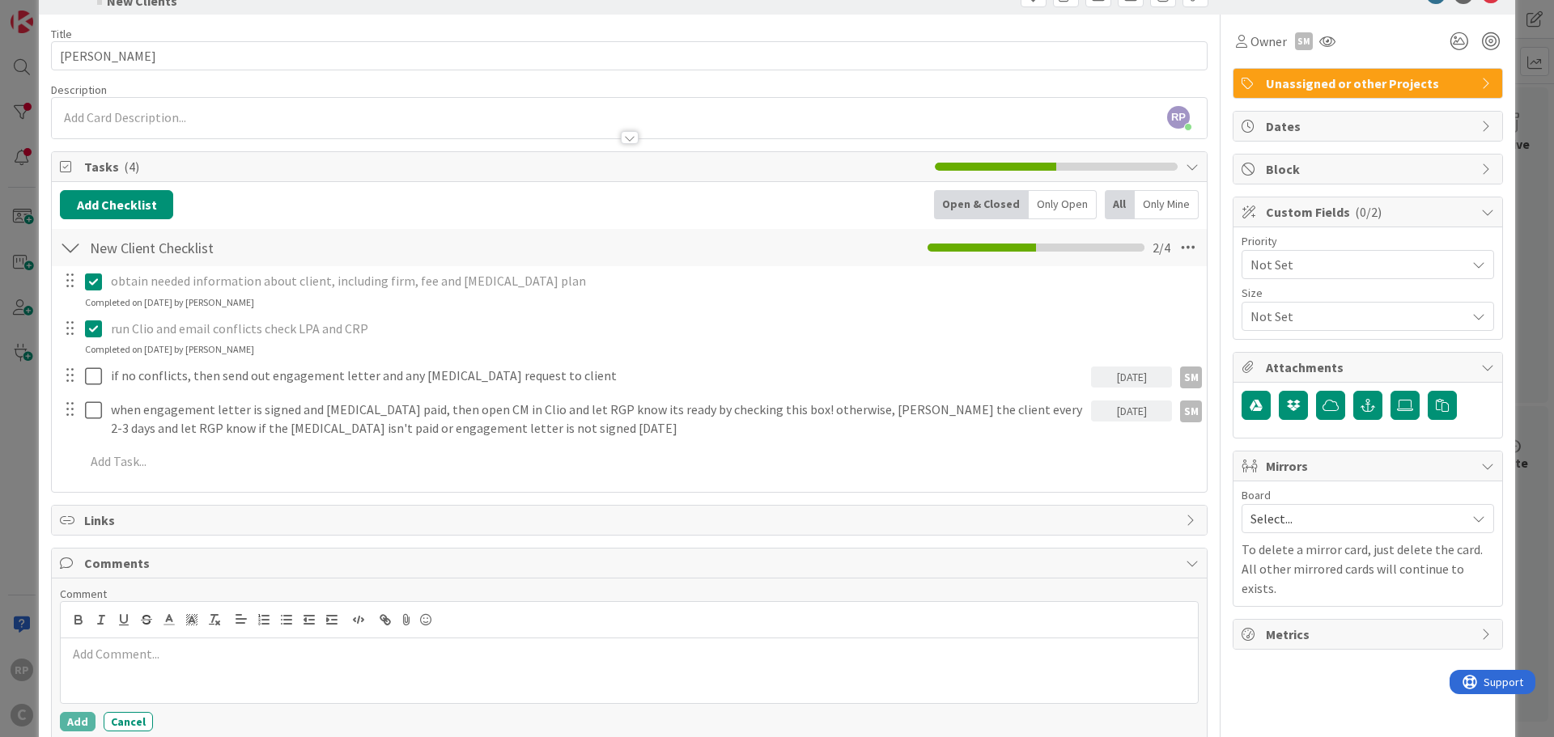
click at [134, 663] on p at bounding box center [629, 654] width 1124 height 19
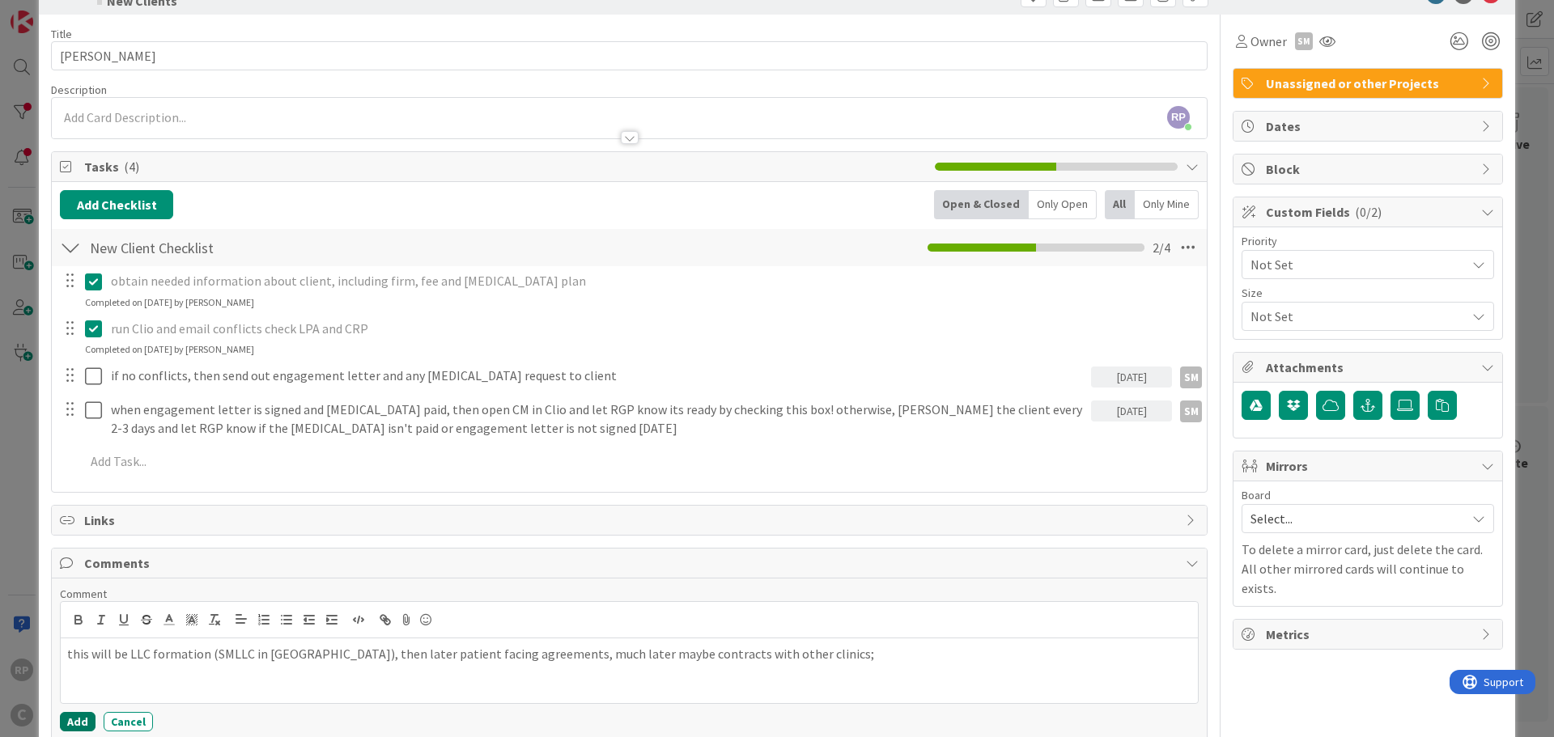
click at [82, 720] on button "Add" at bounding box center [78, 721] width 36 height 19
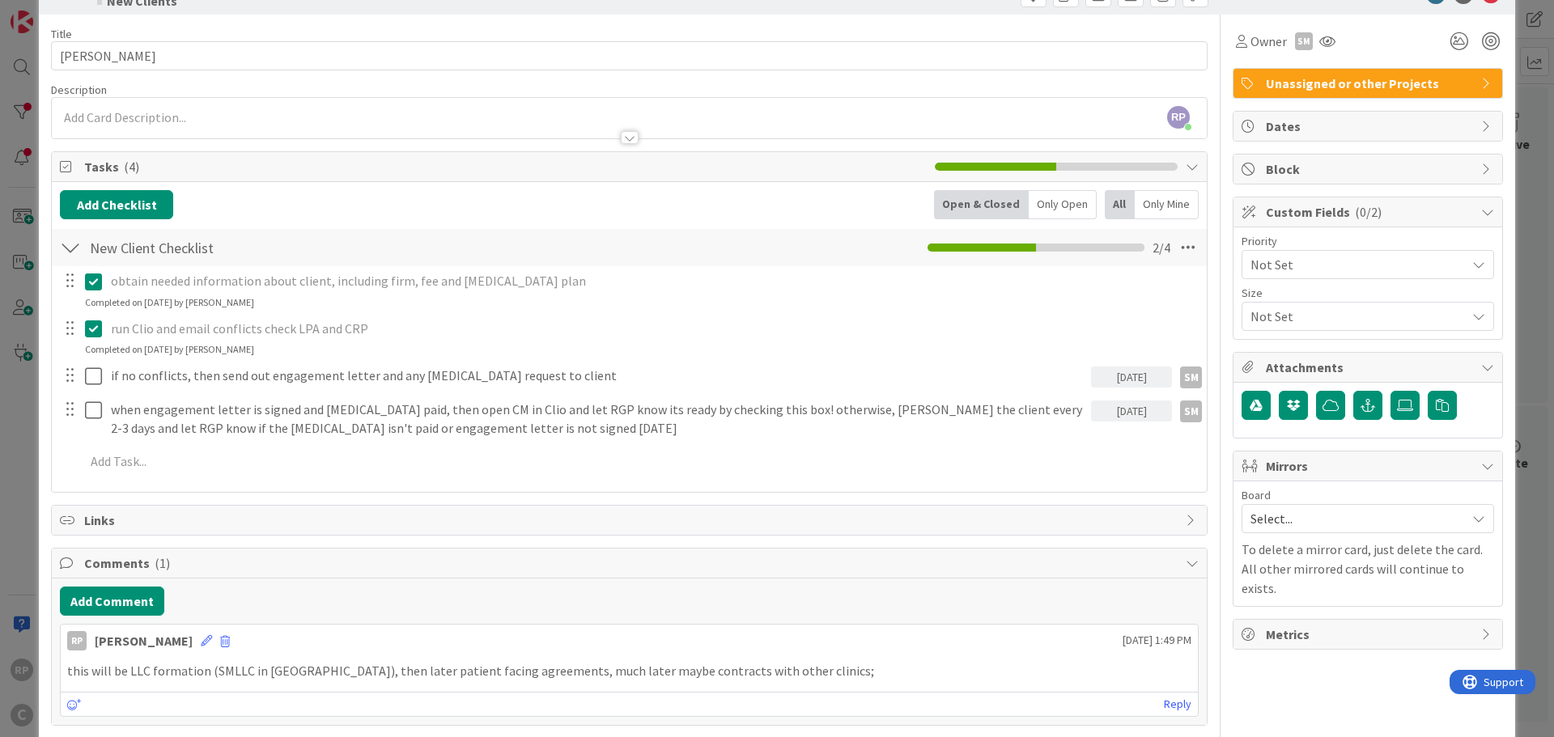
click at [1278, 537] on div "Board Select... To delete a mirror card, just delete the card. All other mirror…" at bounding box center [1367, 544] width 252 height 108
click at [1272, 524] on span "Select..." at bounding box center [1353, 518] width 207 height 23
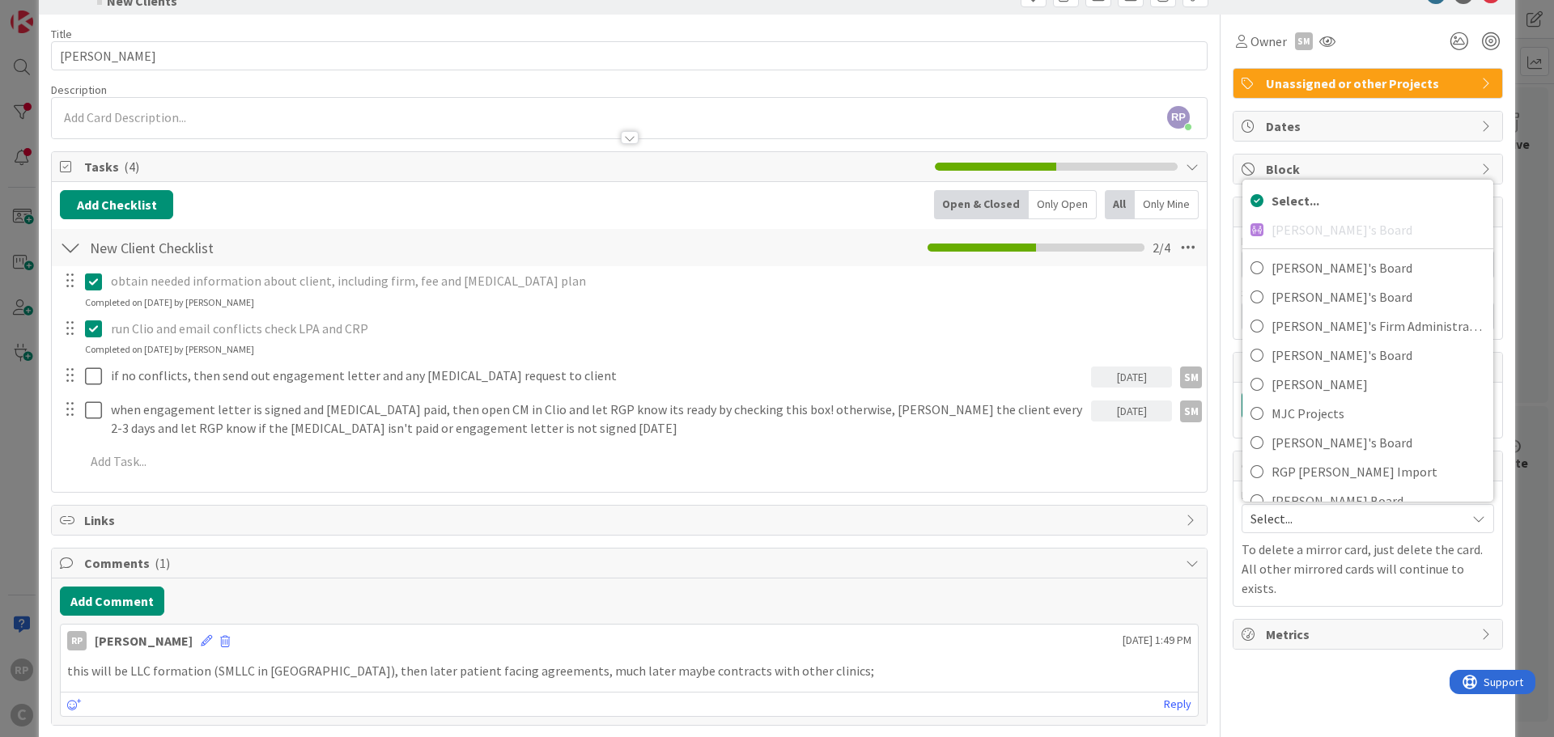
scroll to position [108, 0]
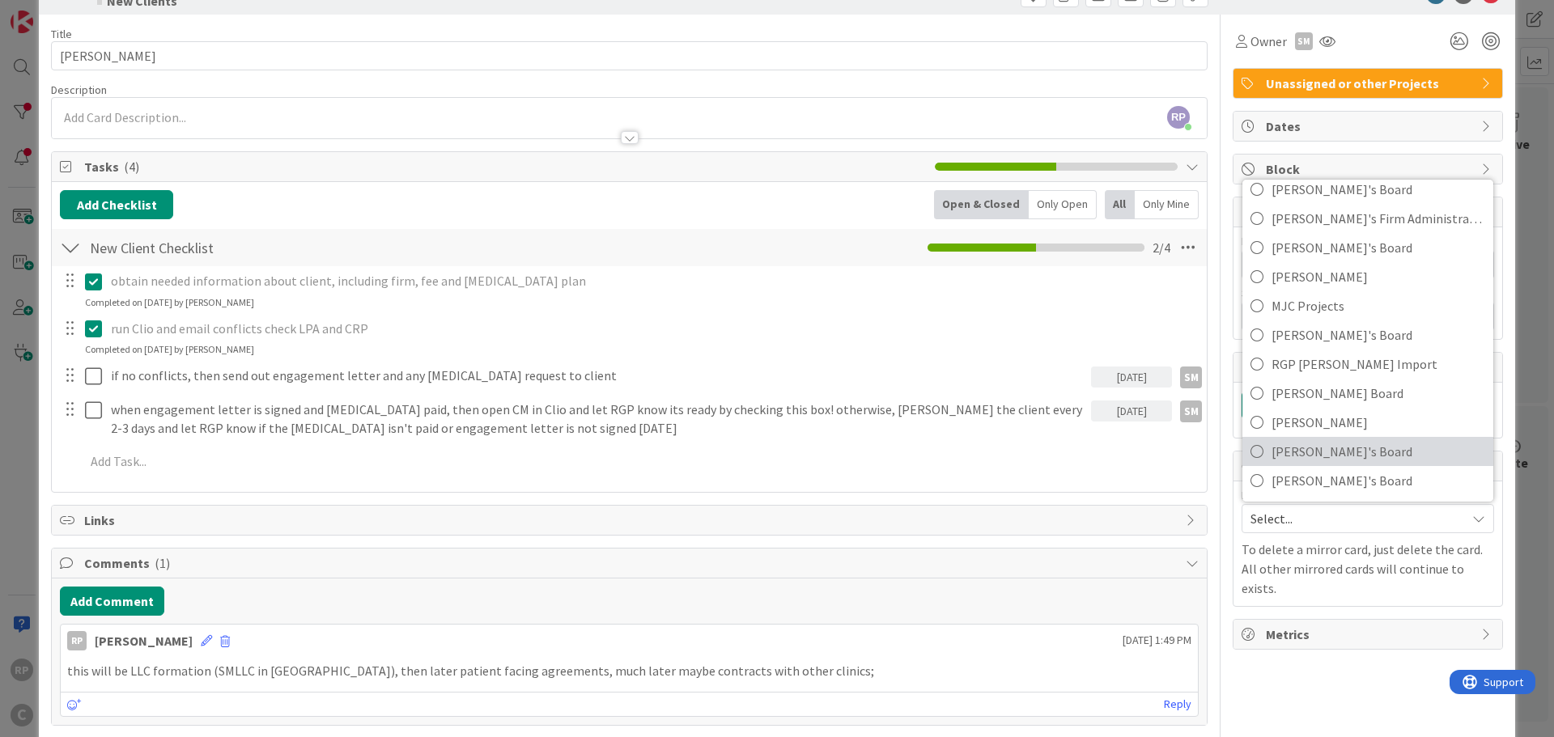
click at [1304, 442] on span "[PERSON_NAME]'s Board" at bounding box center [1378, 451] width 214 height 24
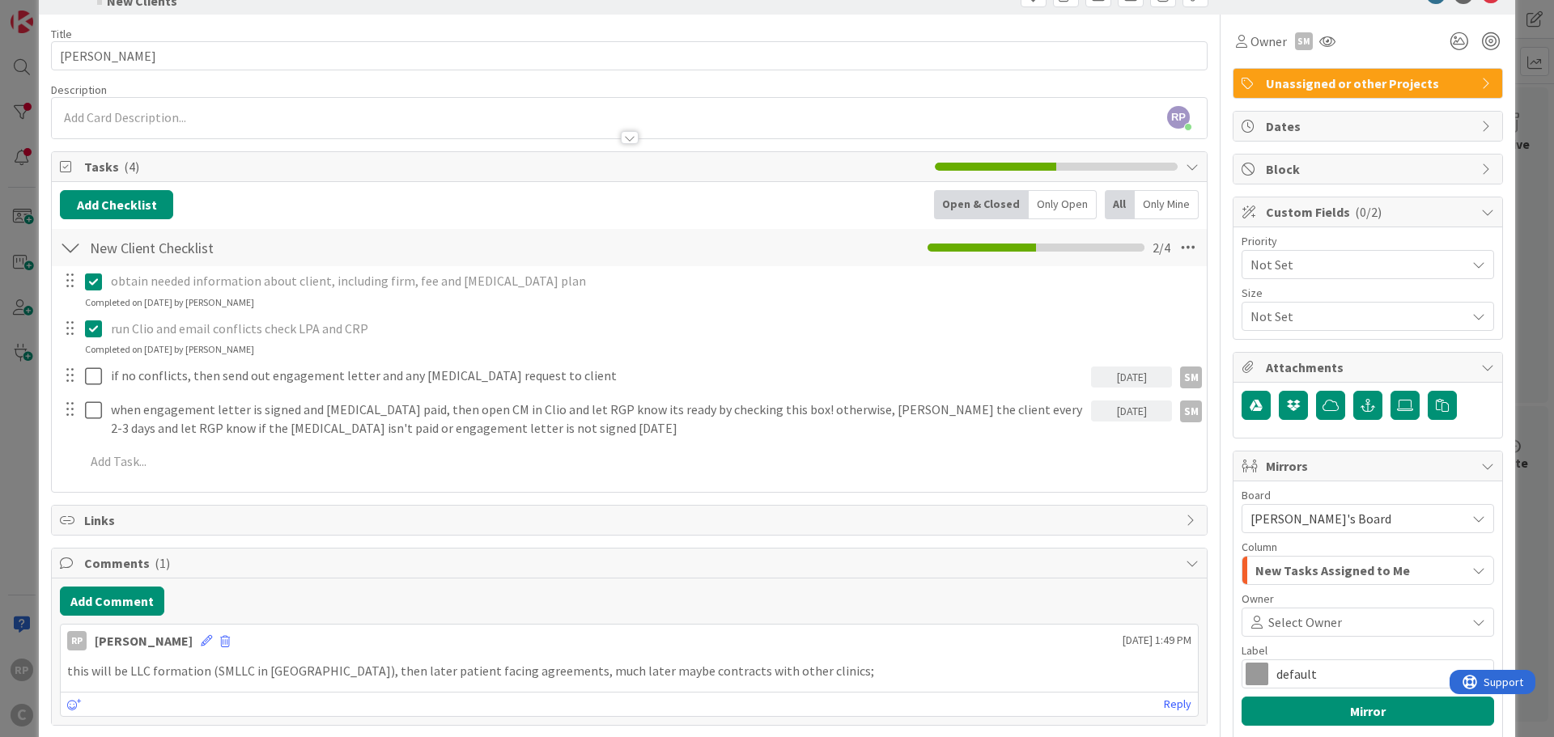
click at [1312, 622] on span "Select Owner" at bounding box center [1305, 622] width 74 height 19
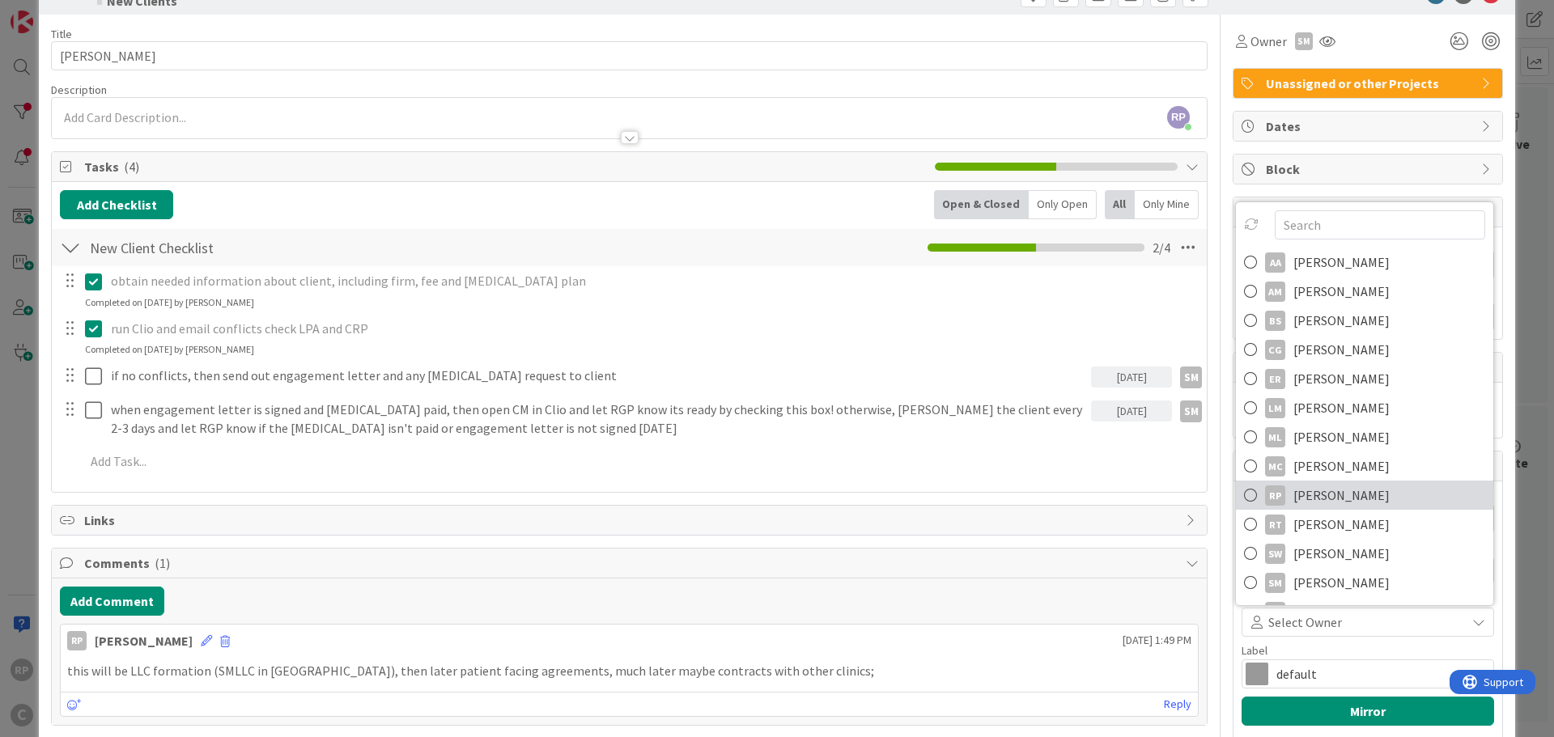
click at [1323, 498] on span "[PERSON_NAME]" at bounding box center [1341, 495] width 96 height 24
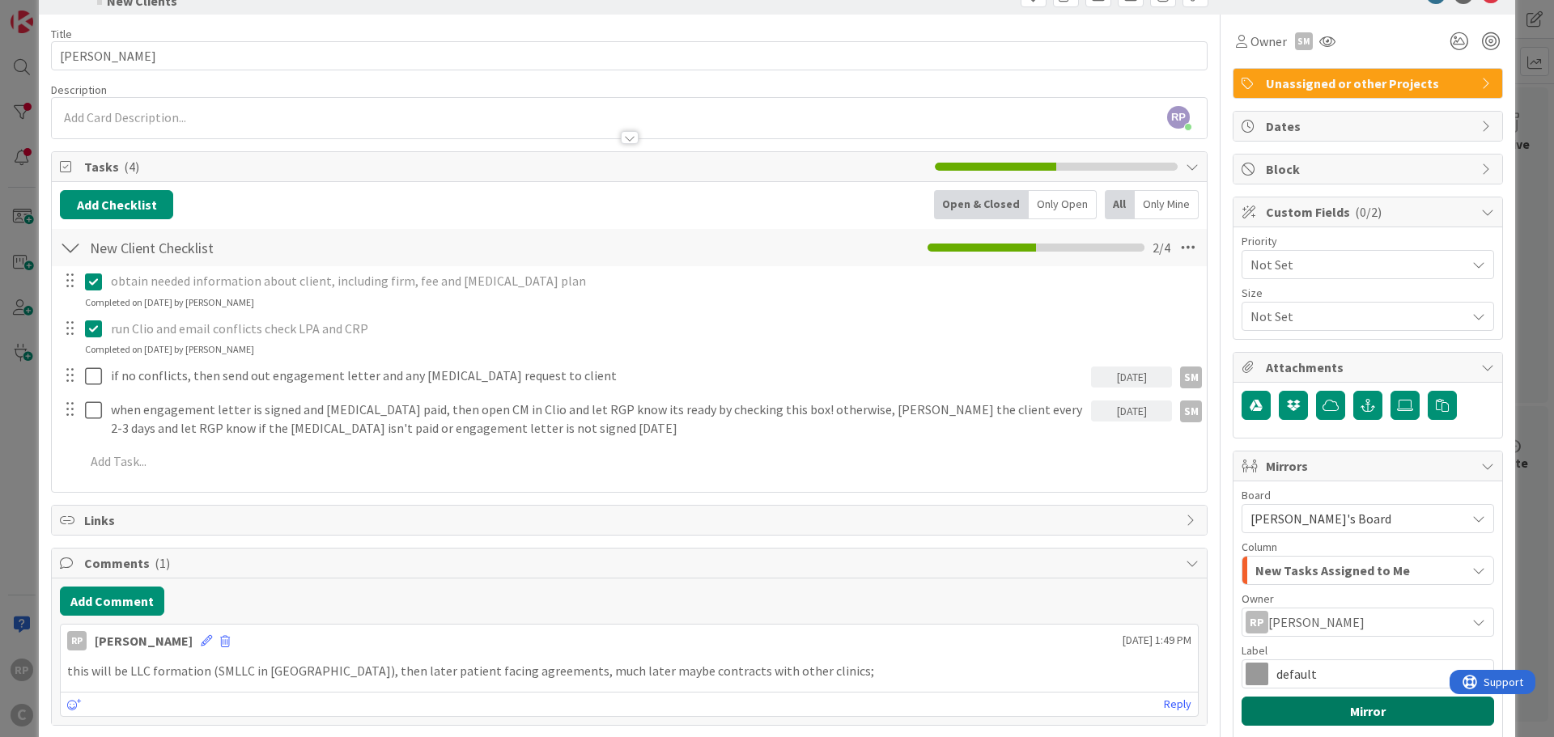
click at [1328, 705] on button "Mirror" at bounding box center [1367, 711] width 252 height 29
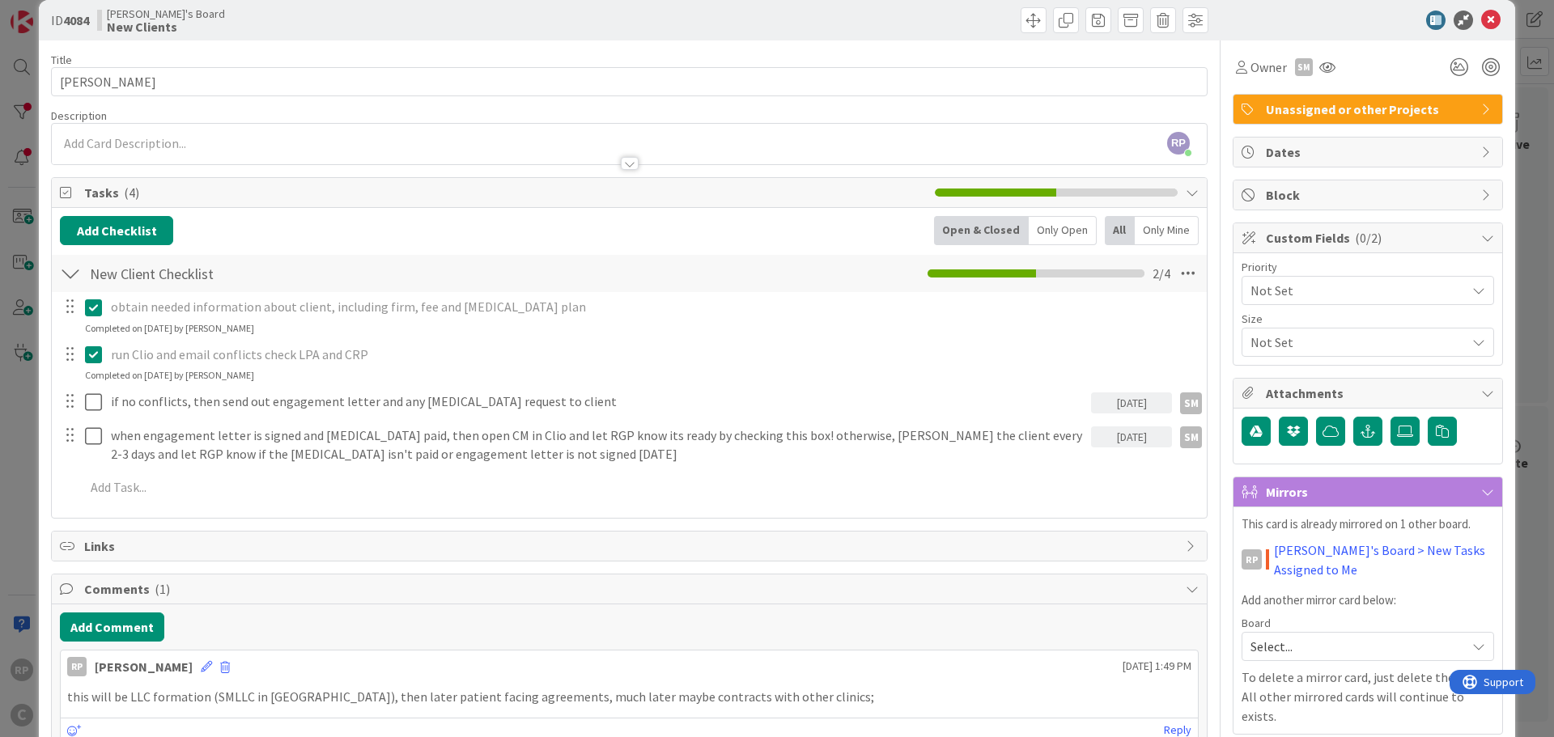
scroll to position [0, 0]
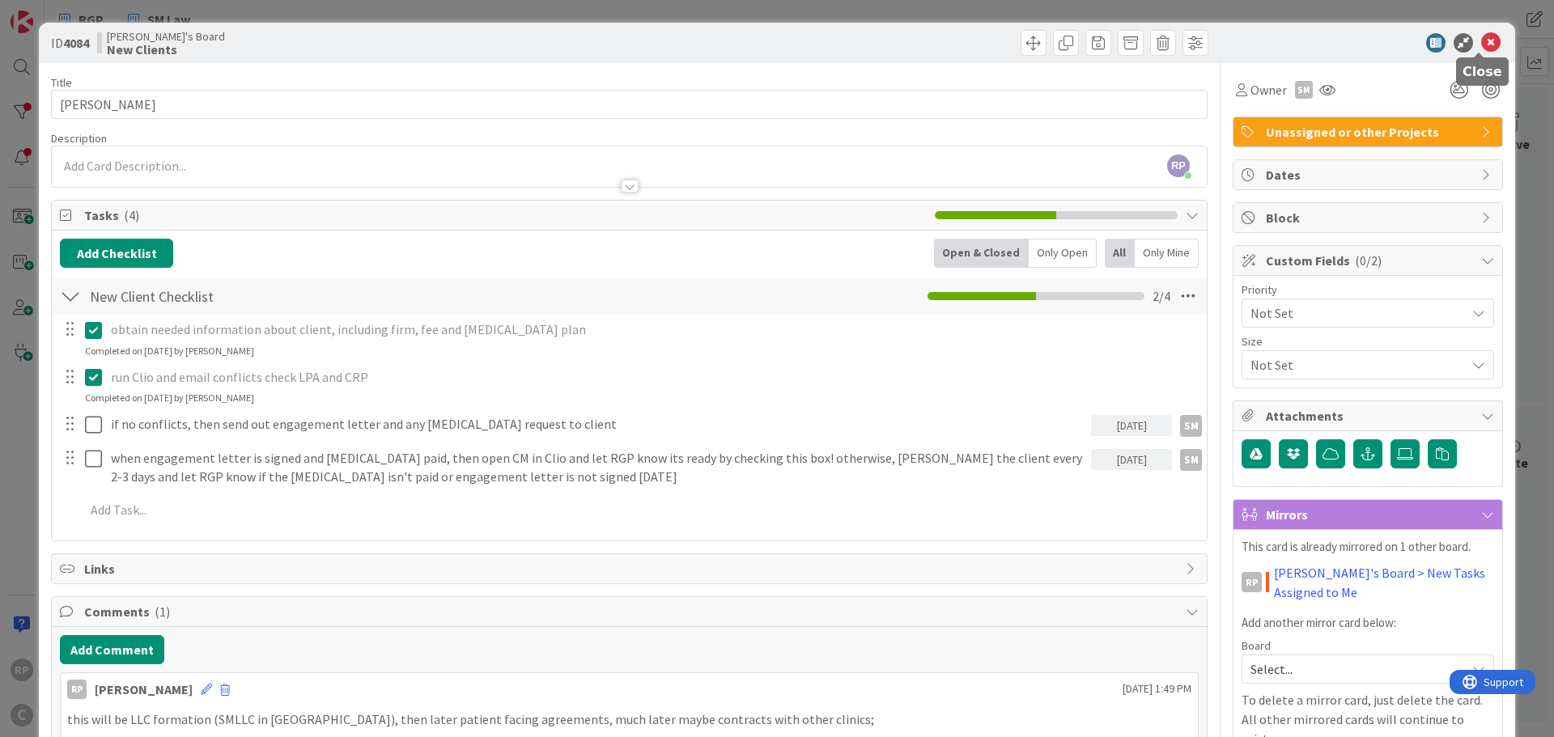
click at [1481, 44] on icon at bounding box center [1490, 42] width 19 height 19
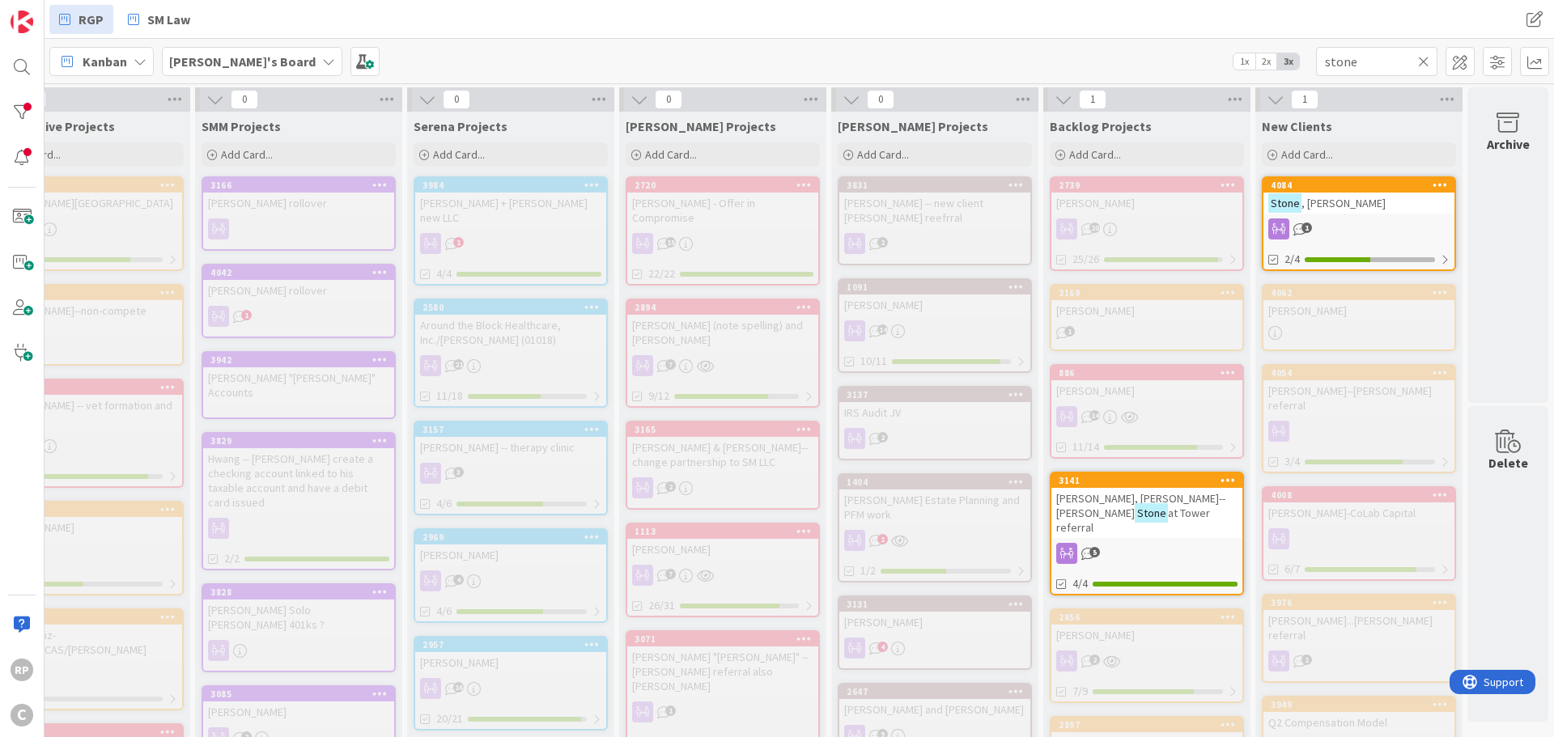
click at [1419, 58] on icon at bounding box center [1423, 61] width 11 height 15
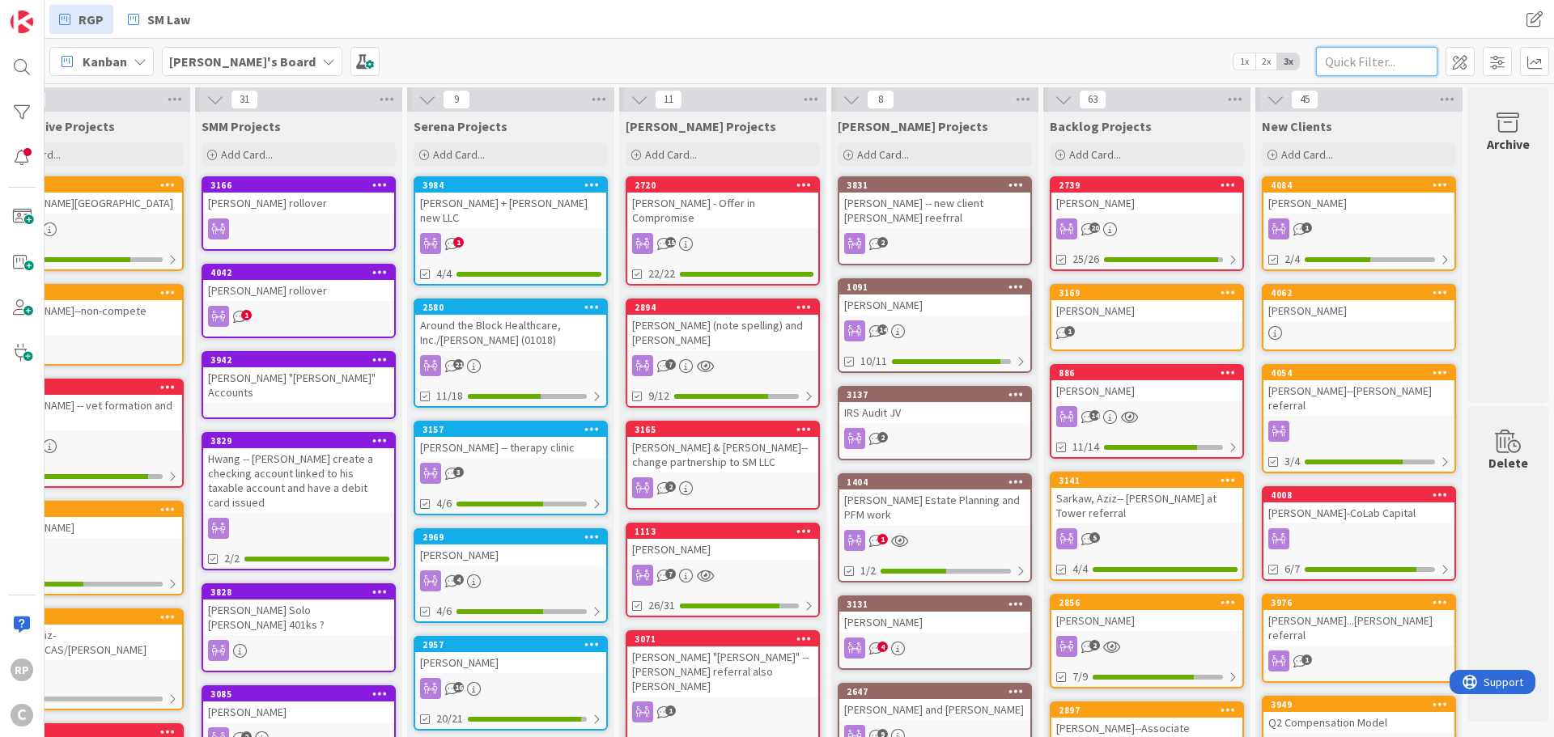
click at [1364, 74] on input "text" at bounding box center [1376, 61] width 121 height 29
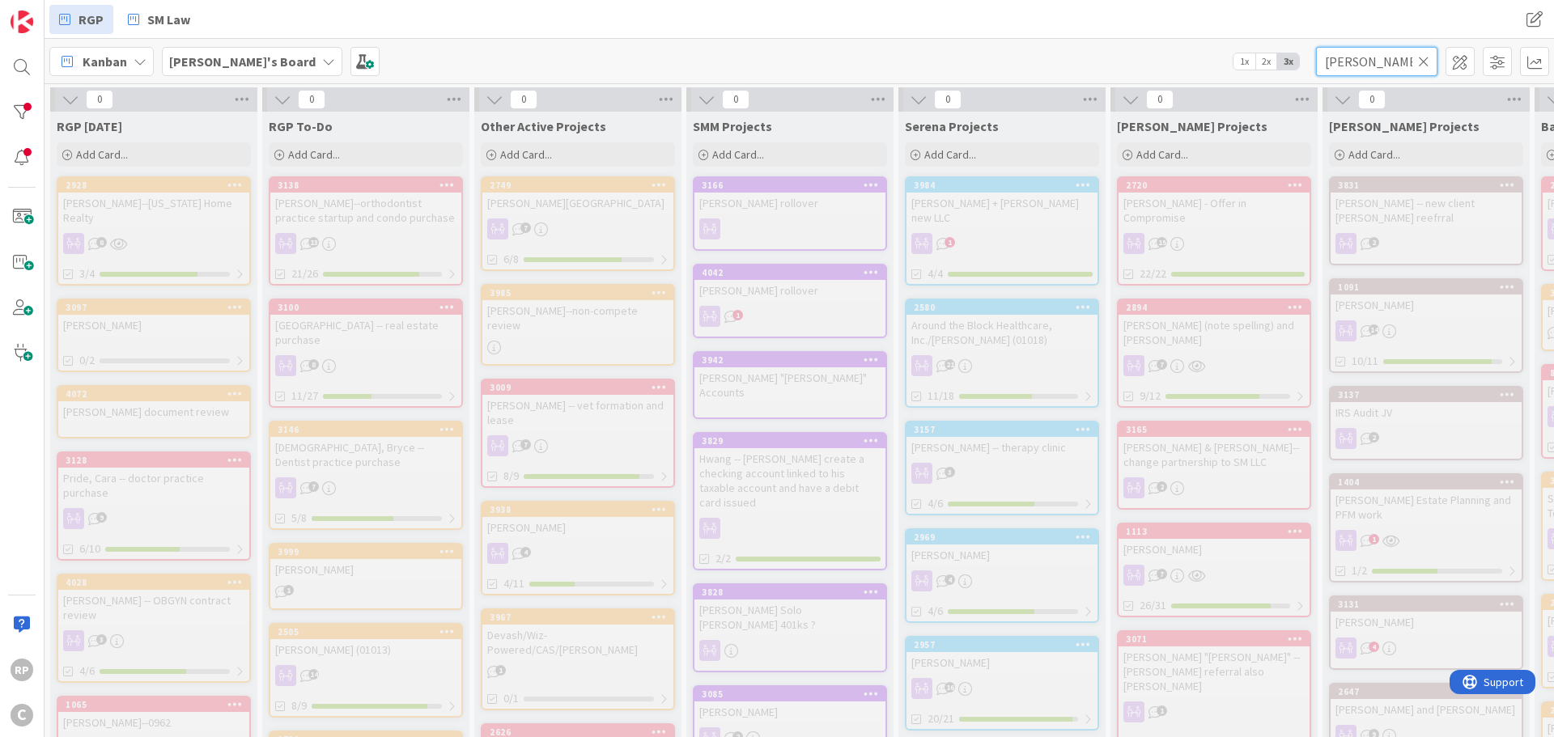
scroll to position [0, 503]
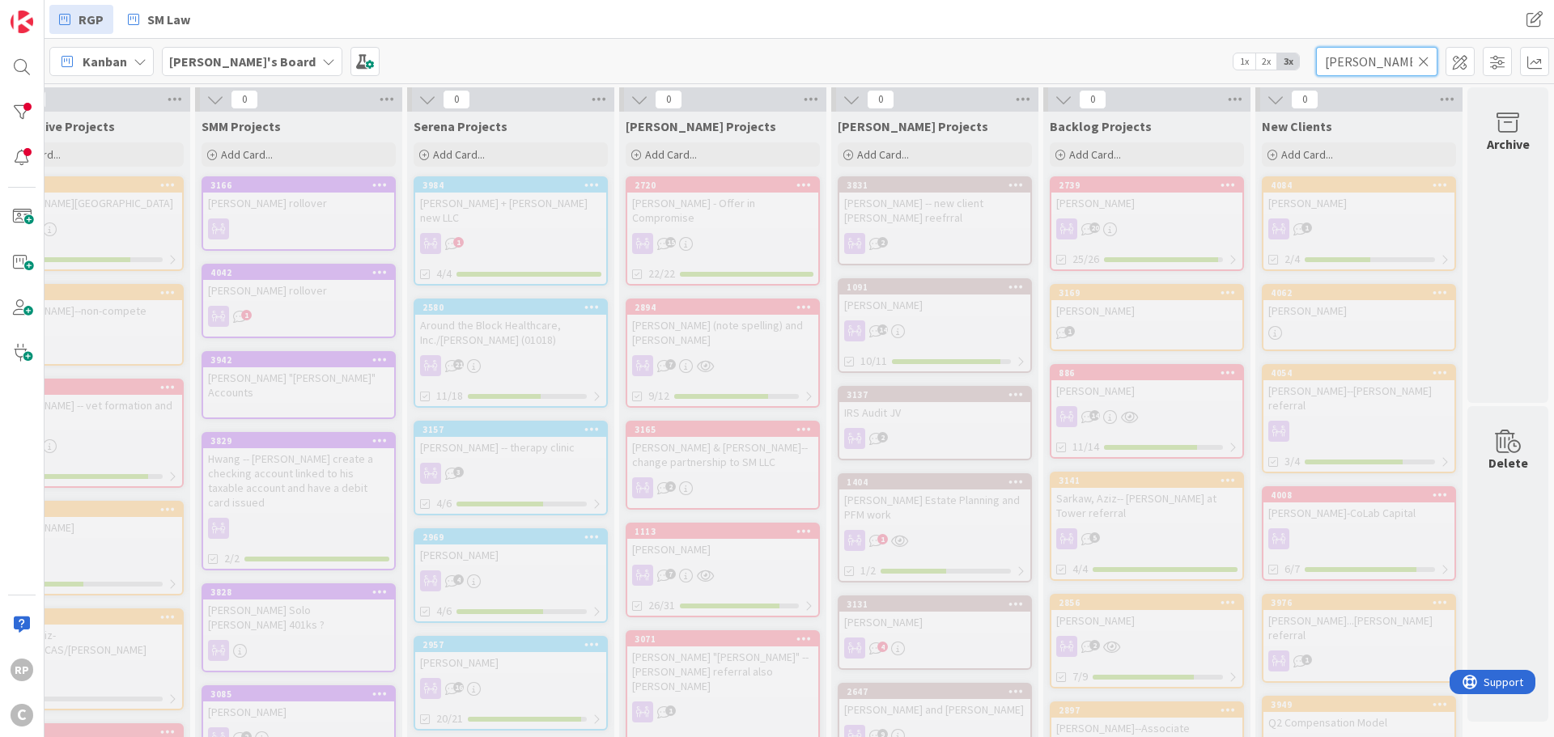
type input "[PERSON_NAME]"
click at [27, 72] on div at bounding box center [22, 67] width 32 height 32
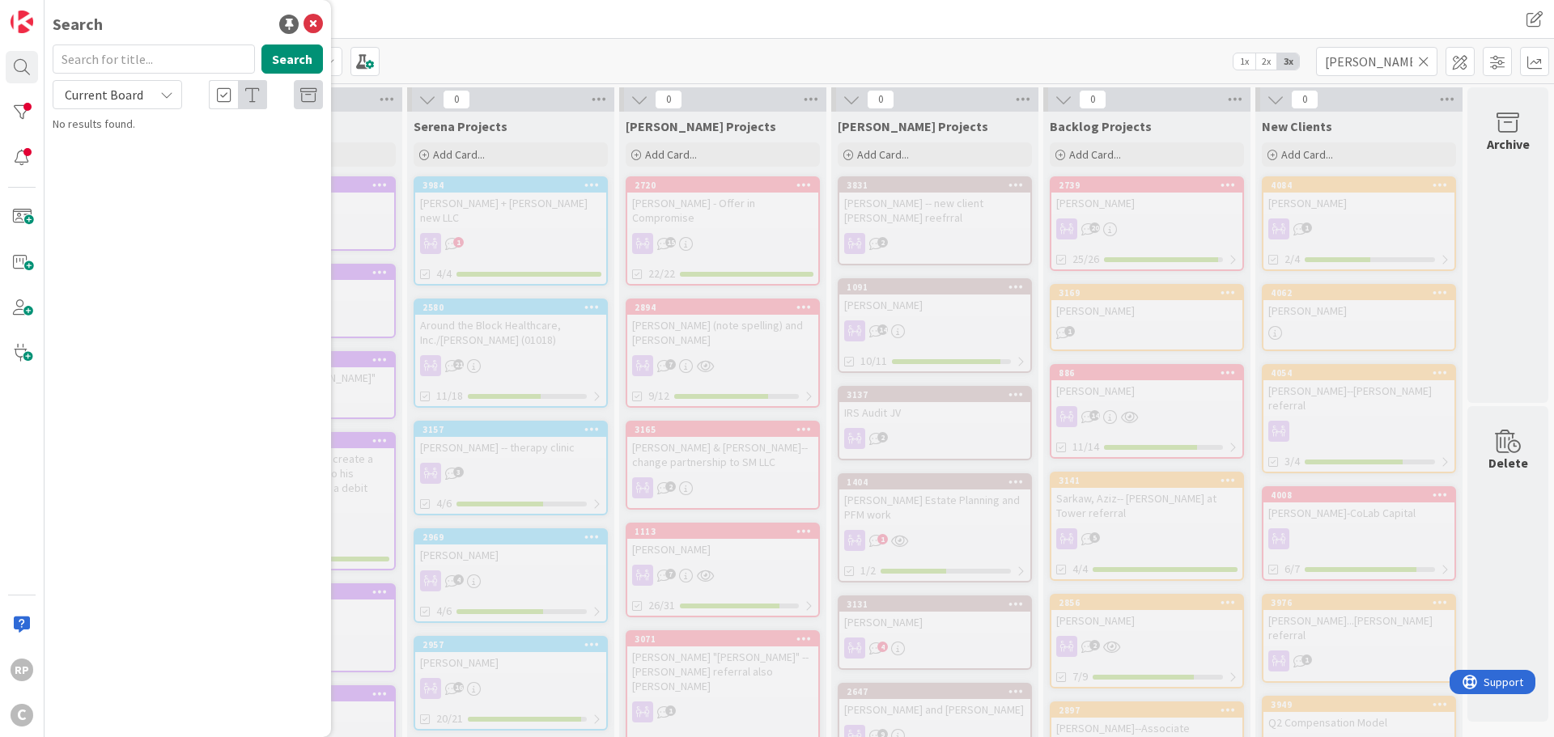
click at [134, 52] on input "text" at bounding box center [154, 59] width 202 height 29
type input "[PERSON_NAME]"
click at [239, 152] on span "referral from HB" at bounding box center [199, 159] width 78 height 15
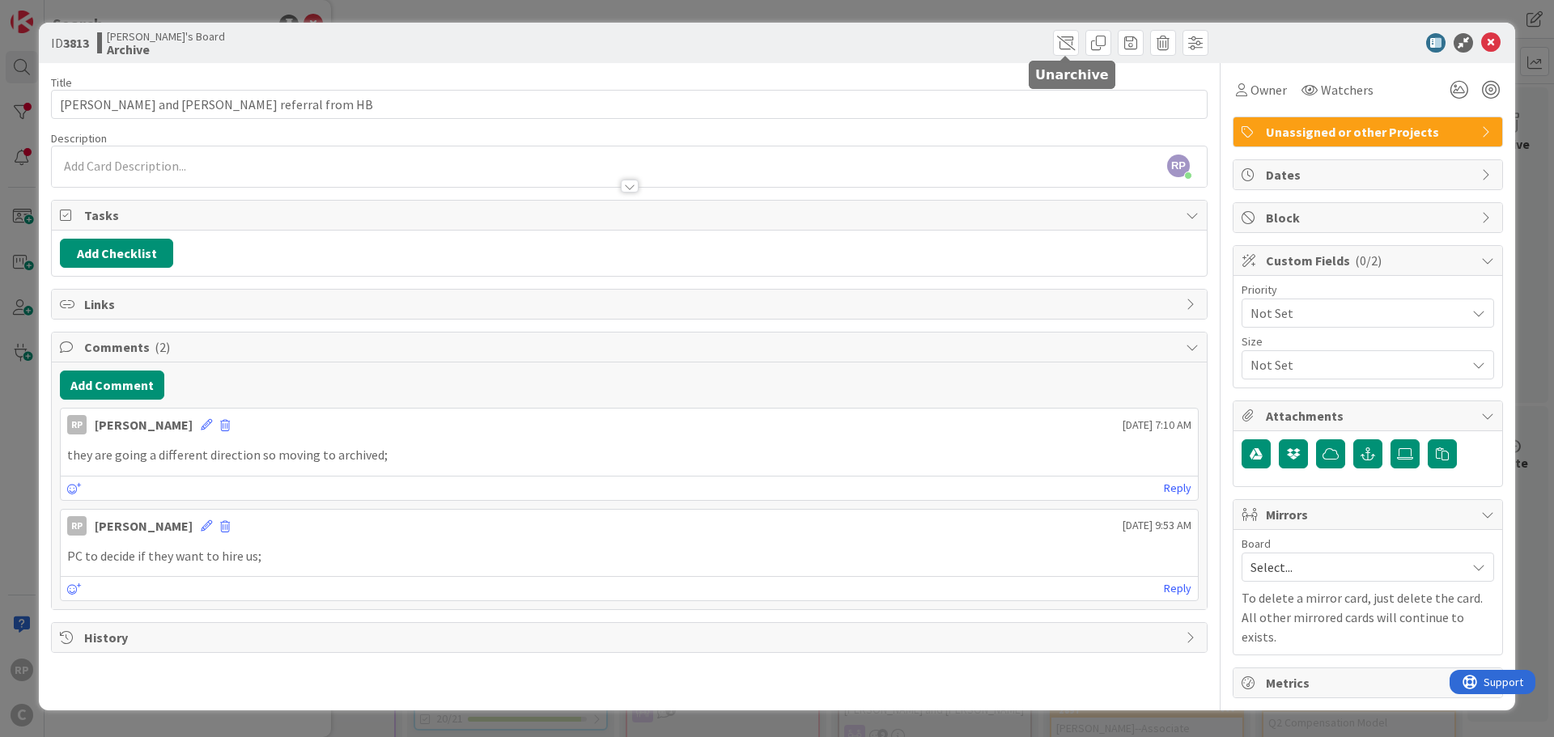
click at [1068, 38] on span at bounding box center [1066, 43] width 26 height 26
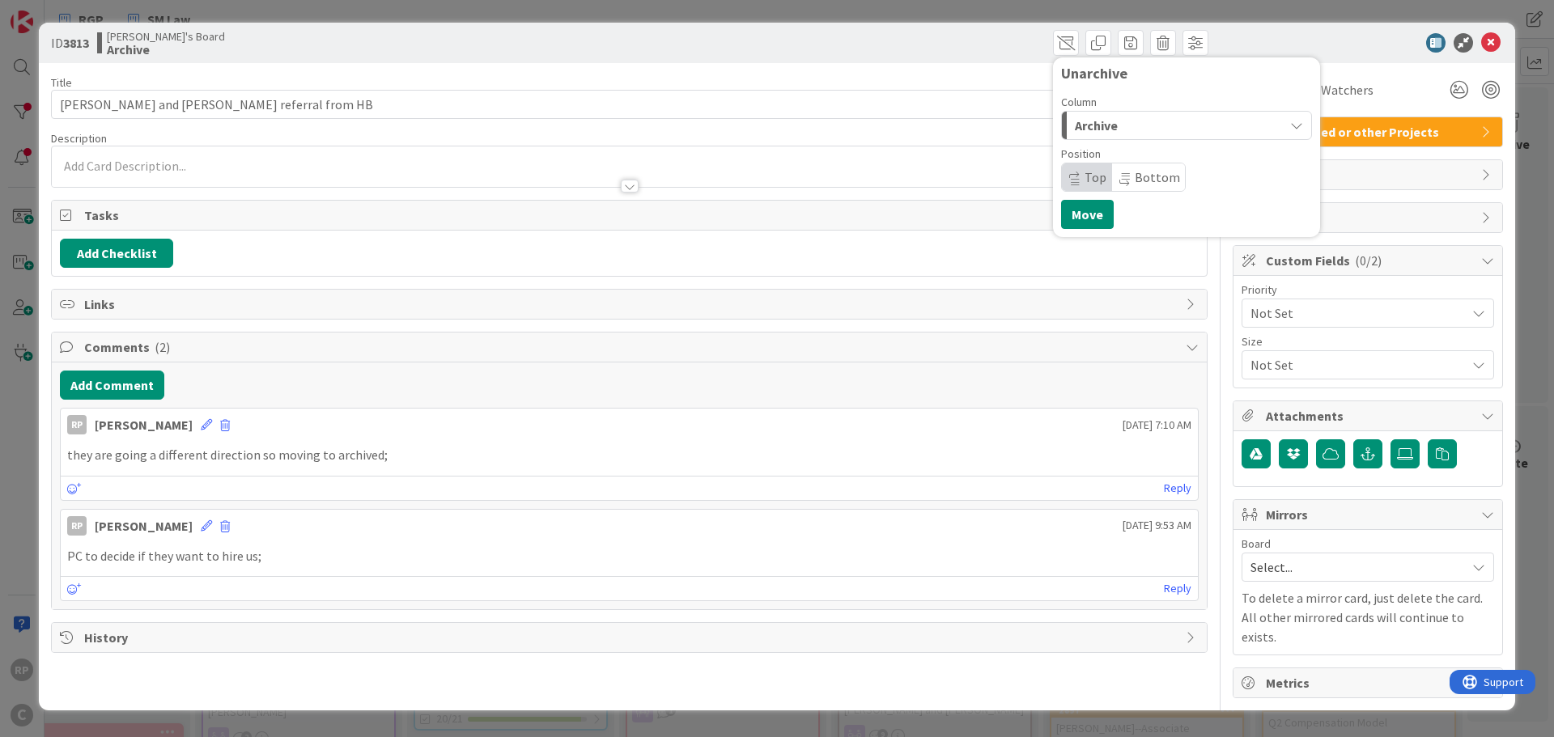
click at [1115, 129] on span "Archive" at bounding box center [1096, 125] width 43 height 21
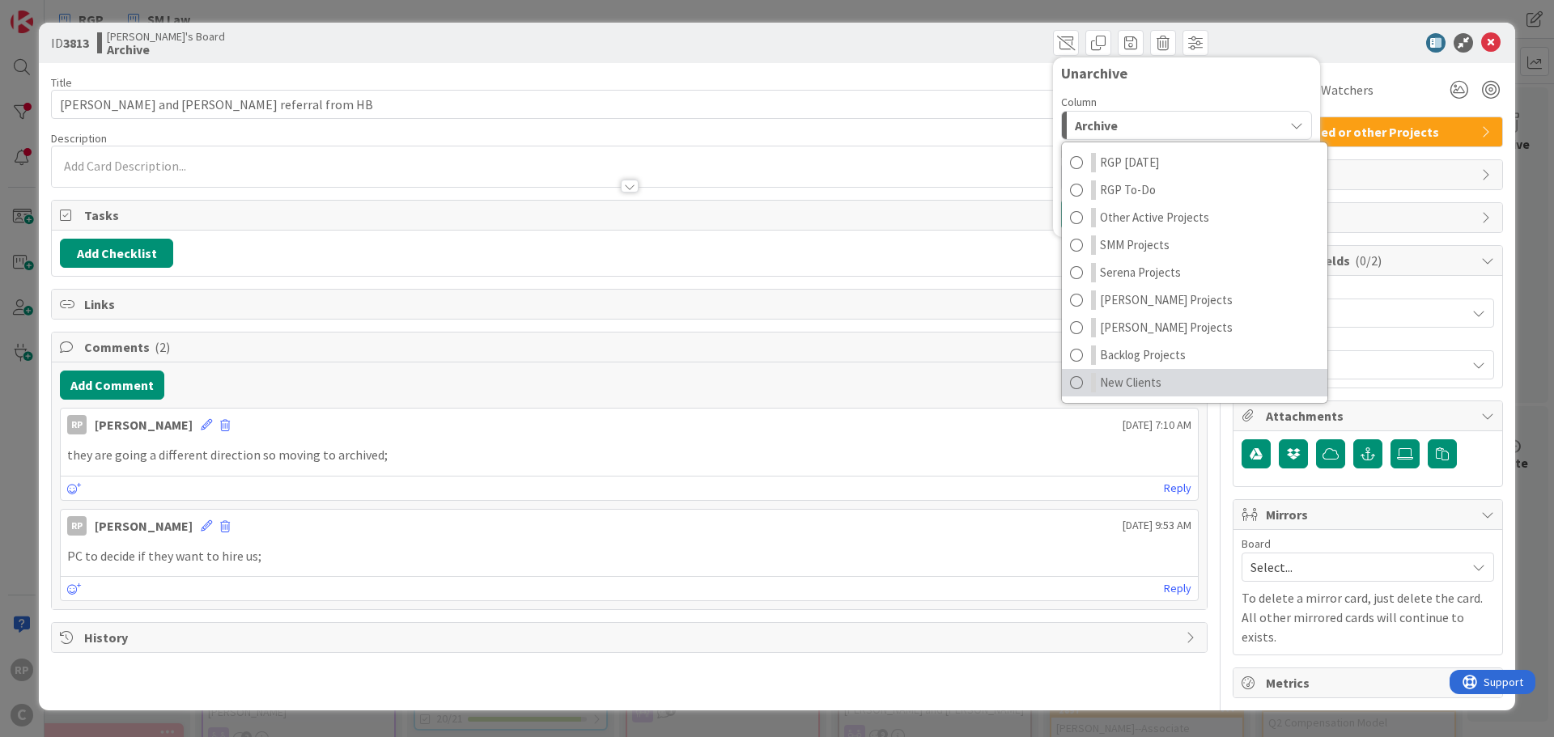
click at [1130, 375] on span "New Clients" at bounding box center [1130, 382] width 61 height 19
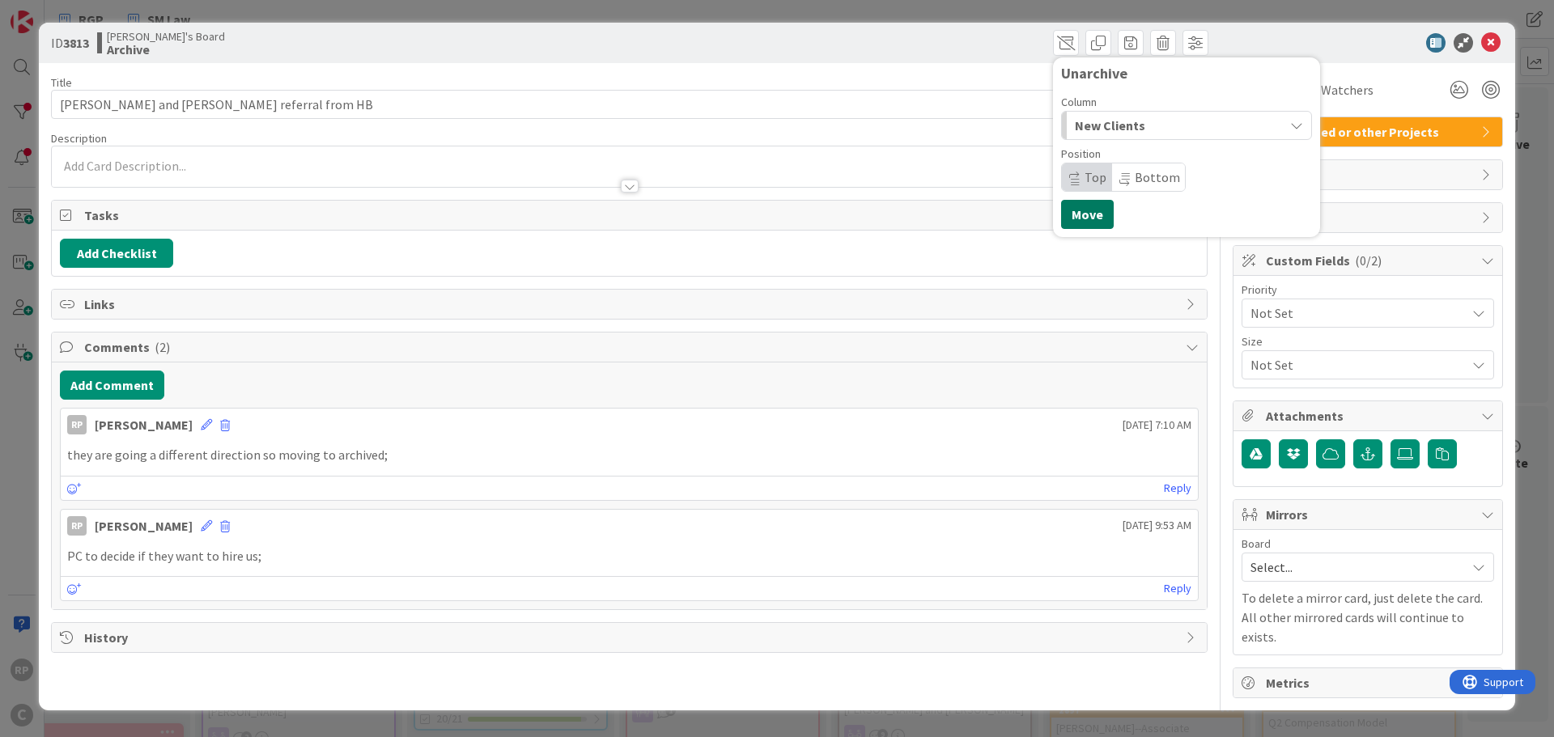
click at [1091, 205] on button "Move" at bounding box center [1087, 214] width 53 height 29
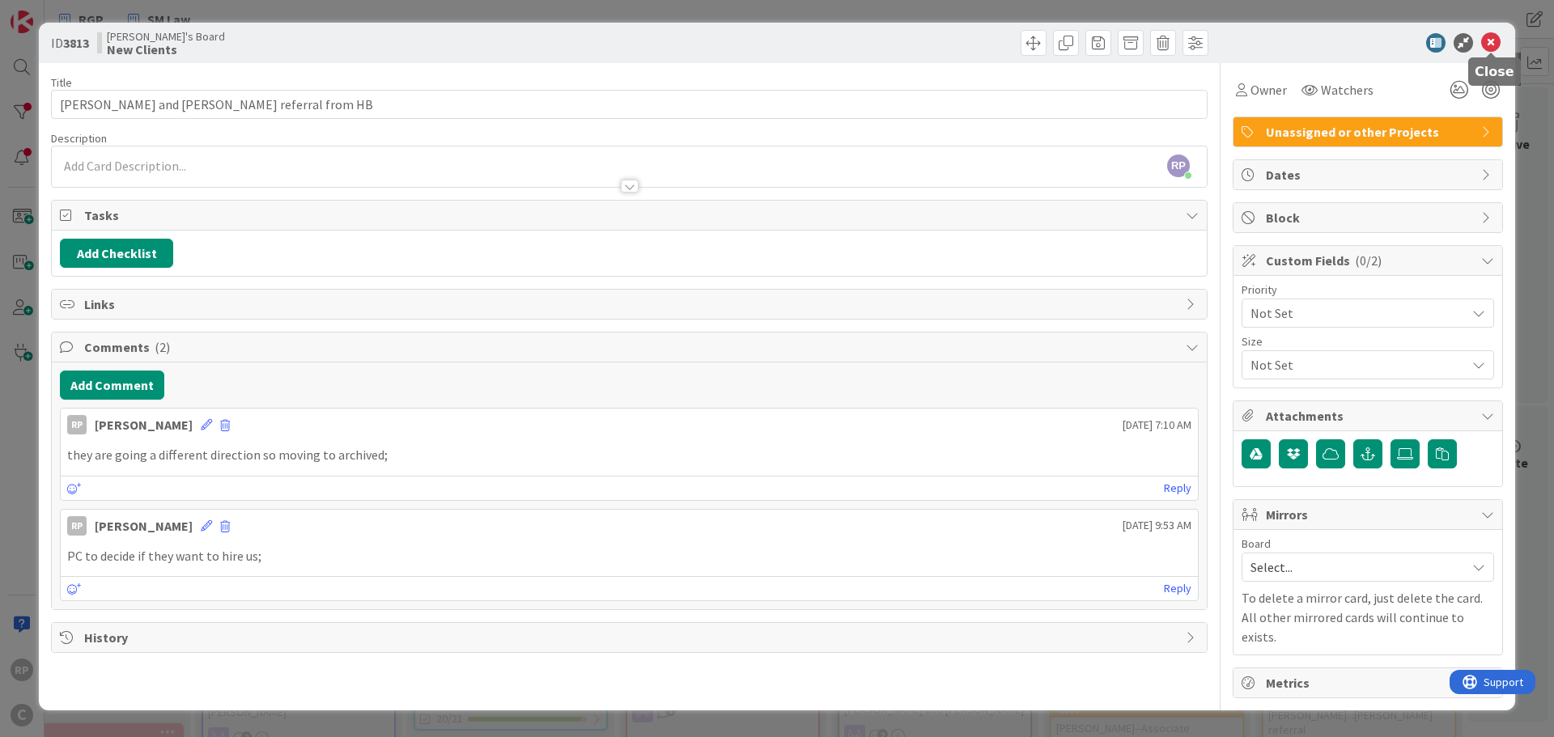
click at [1491, 44] on icon at bounding box center [1490, 42] width 19 height 19
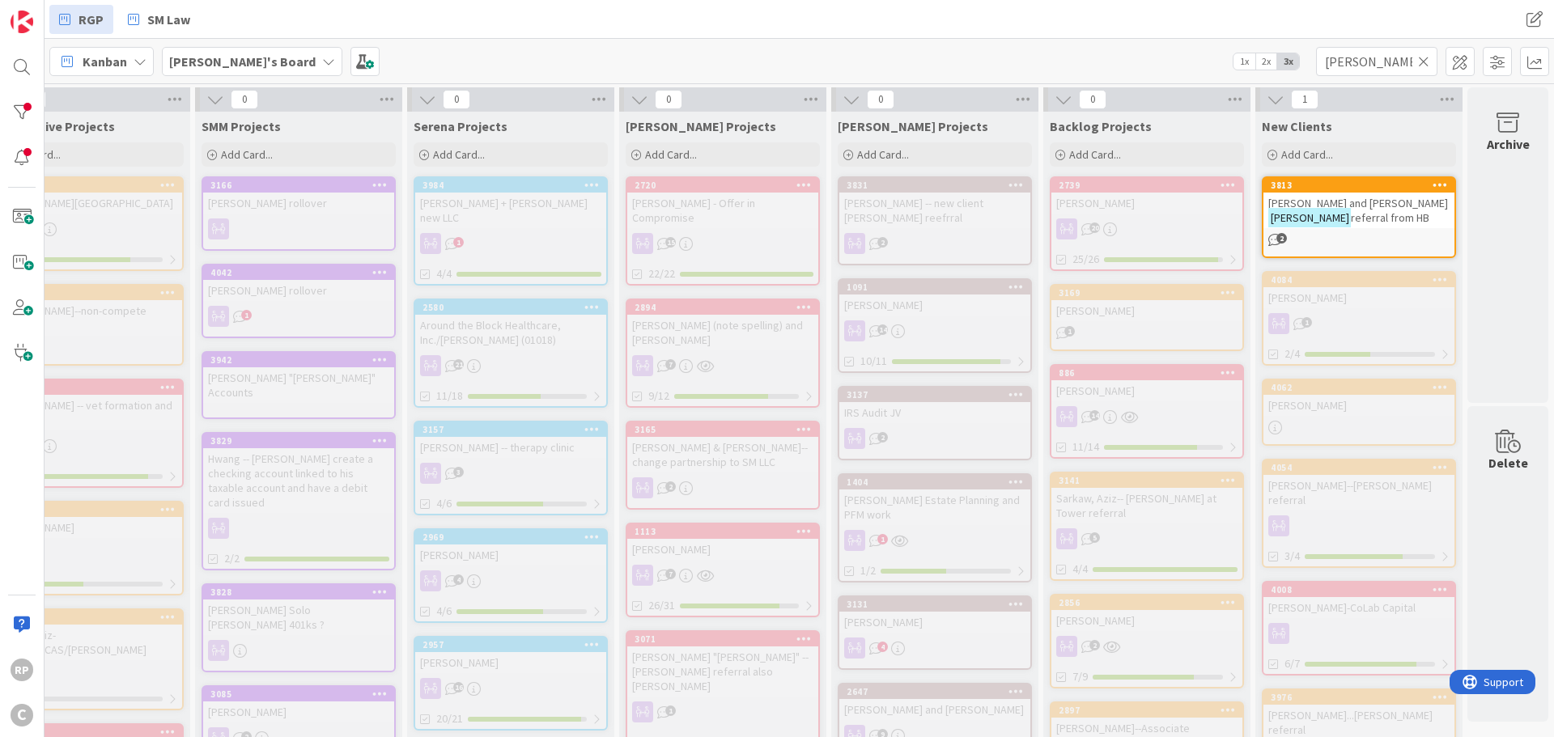
click at [1428, 60] on icon at bounding box center [1423, 61] width 11 height 15
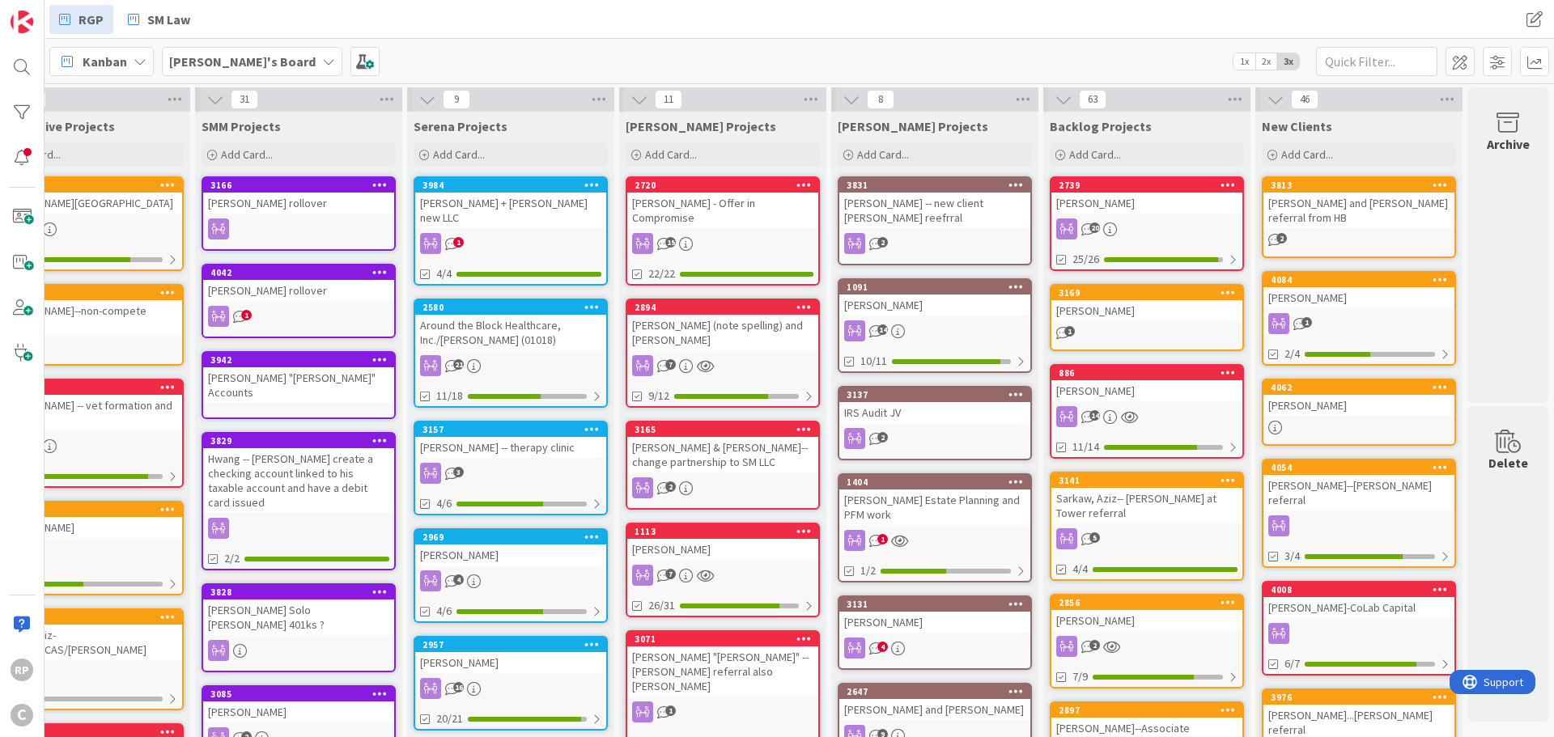
click at [1295, 193] on div "[PERSON_NAME] and [PERSON_NAME] referral from HB" at bounding box center [1358, 211] width 191 height 36
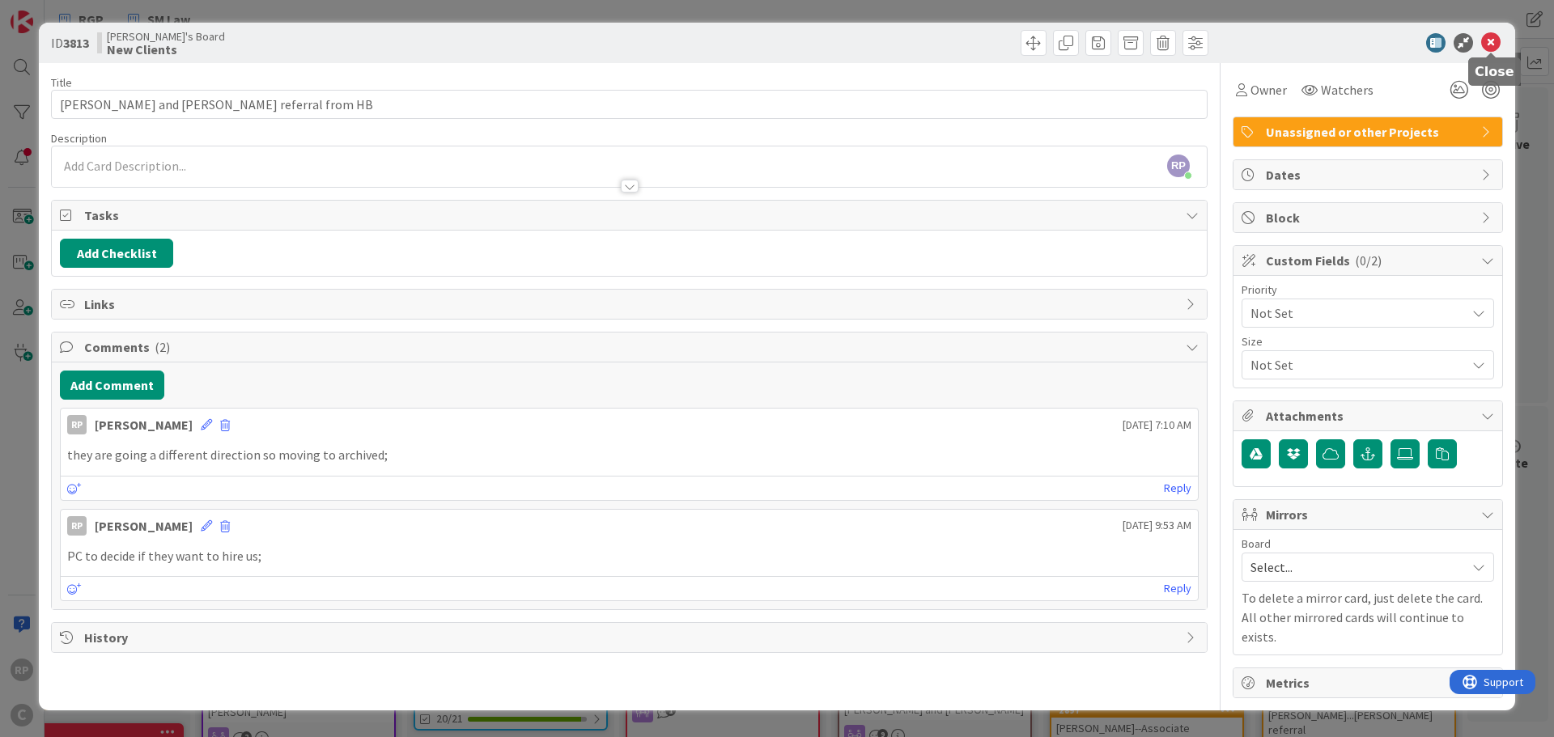
drag, startPoint x: 1494, startPoint y: 36, endPoint x: 1445, endPoint y: 115, distance: 93.0
click at [1494, 36] on icon at bounding box center [1490, 42] width 19 height 19
